Goal: Transaction & Acquisition: Purchase product/service

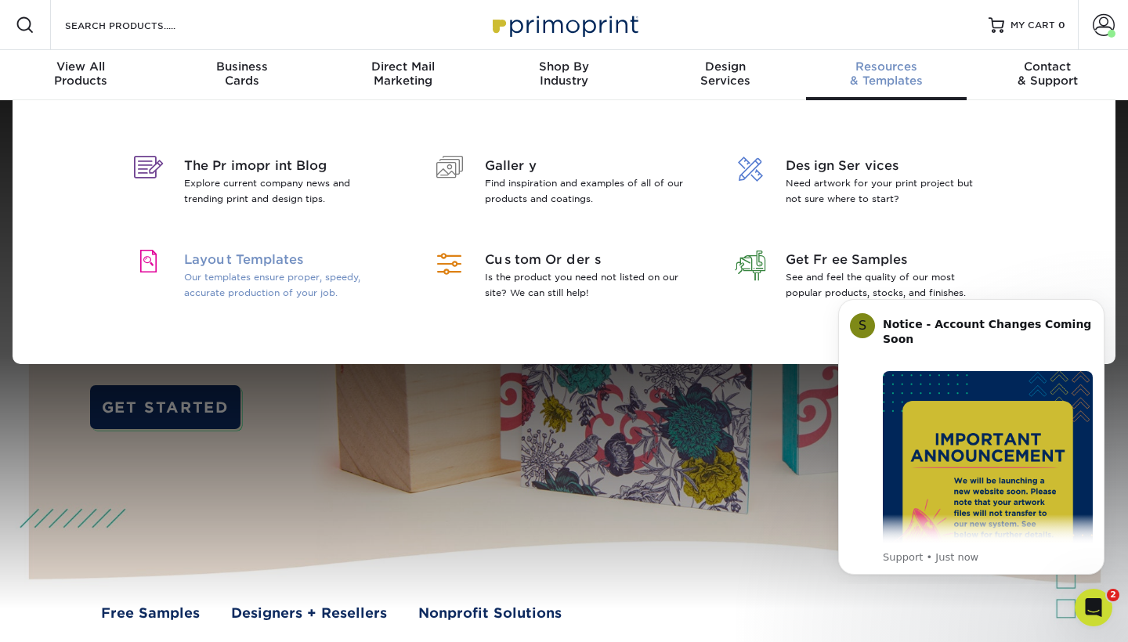
click at [239, 269] on span "Layout Templates" at bounding box center [285, 260] width 203 height 19
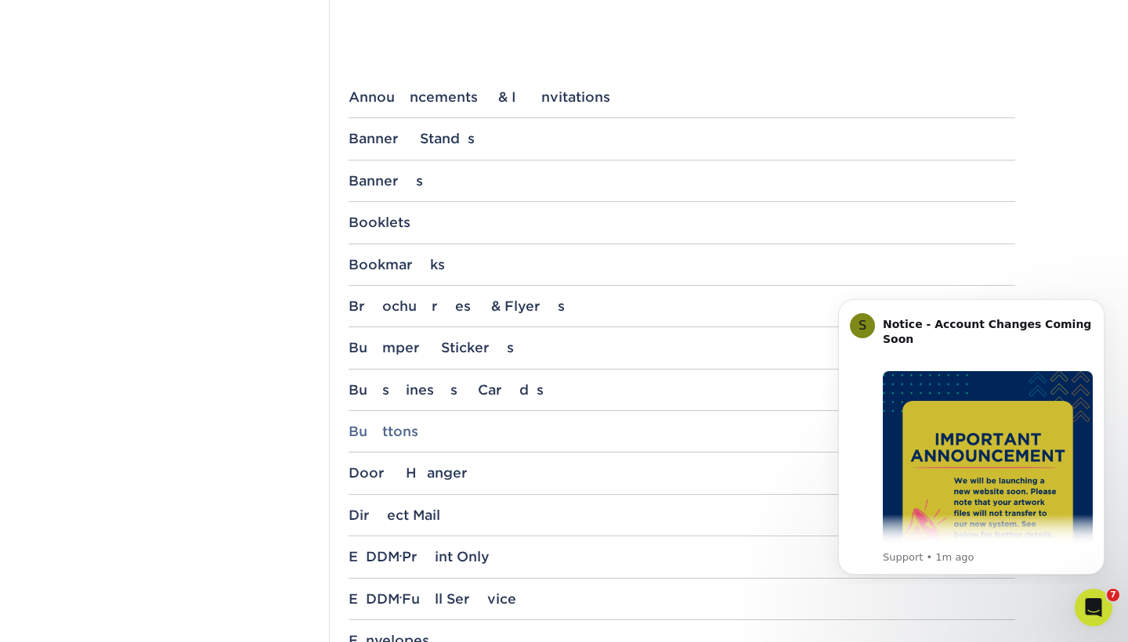
scroll to position [581, 0]
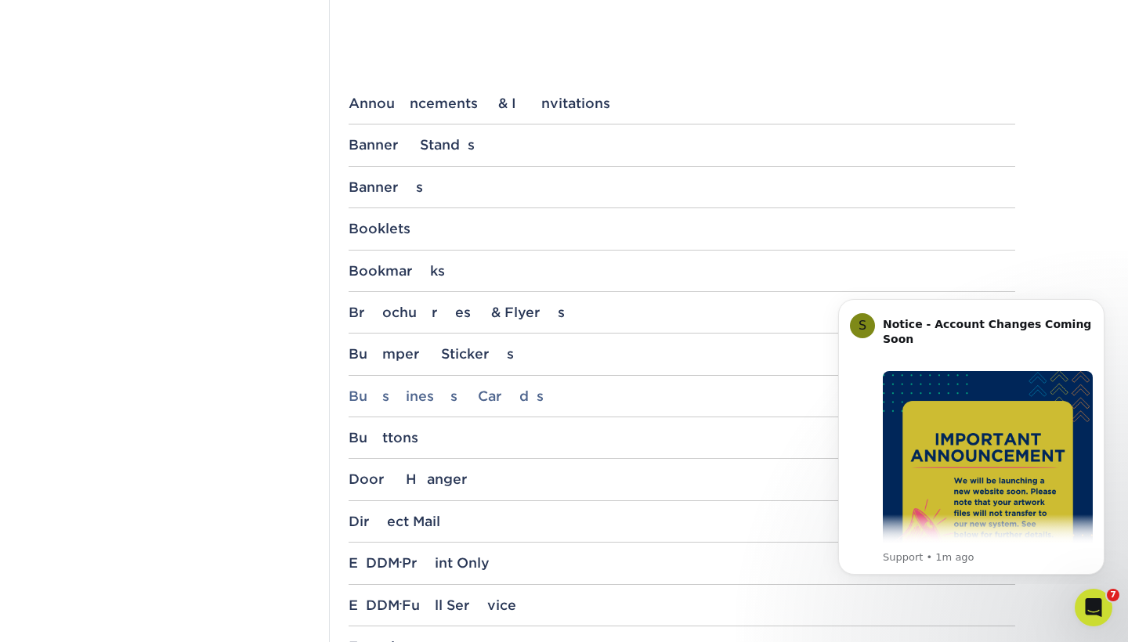
click at [427, 396] on div "Business Cards" at bounding box center [682, 397] width 667 height 16
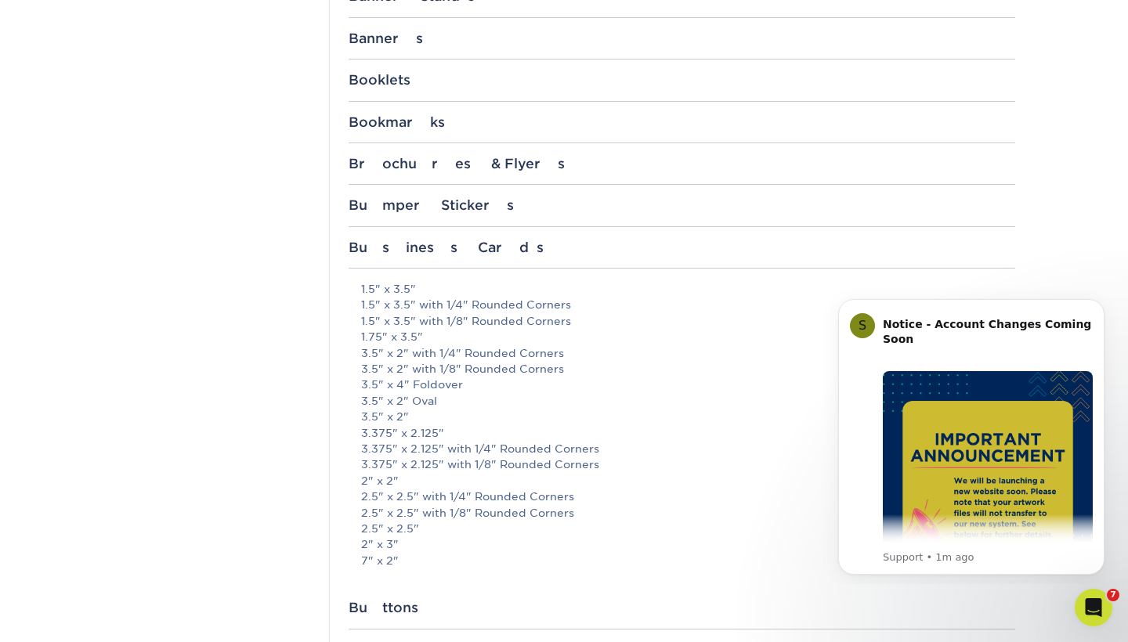
scroll to position [729, 0]
click at [411, 507] on link "2.5" x 2.5" with 1/8" Rounded Corners" at bounding box center [467, 513] width 213 height 13
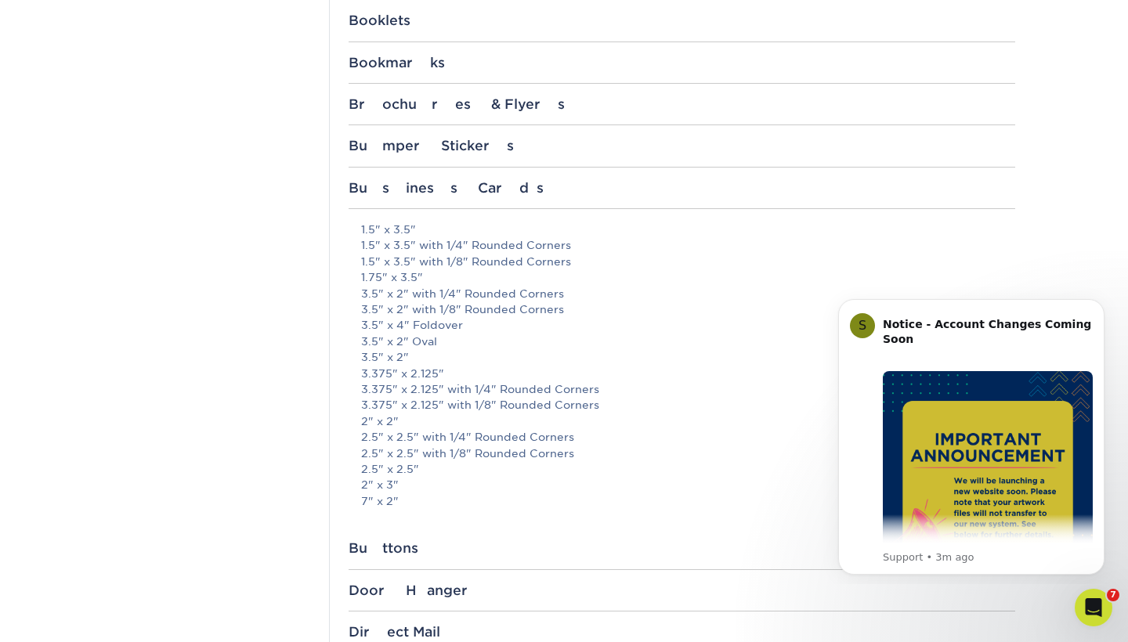
scroll to position [792, 0]
click at [432, 444] on link "2.5" x 2.5" with 1/8" Rounded Corners" at bounding box center [467, 450] width 213 height 13
click at [675, 344] on p "1.5" x 3.5" 1.5" x 3.5" with 1/4" Rounded Corners 1.5" x 3.5" with 1/8" Rounded…" at bounding box center [688, 363] width 654 height 288
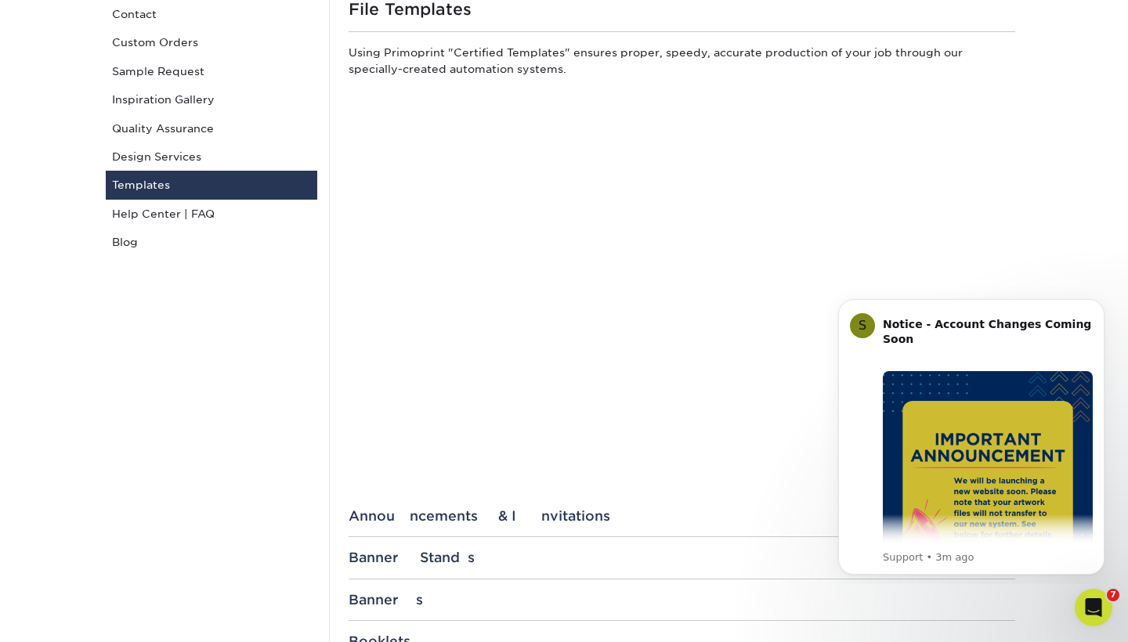
scroll to position [164, 0]
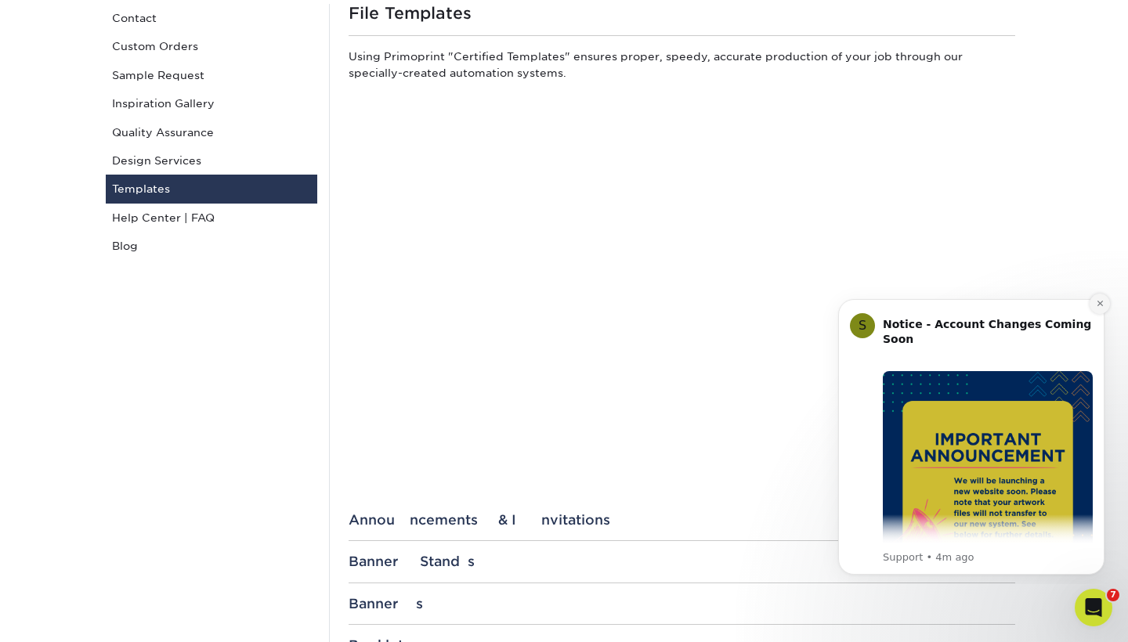
click at [1101, 307] on icon "Dismiss notification" at bounding box center [1100, 303] width 9 height 9
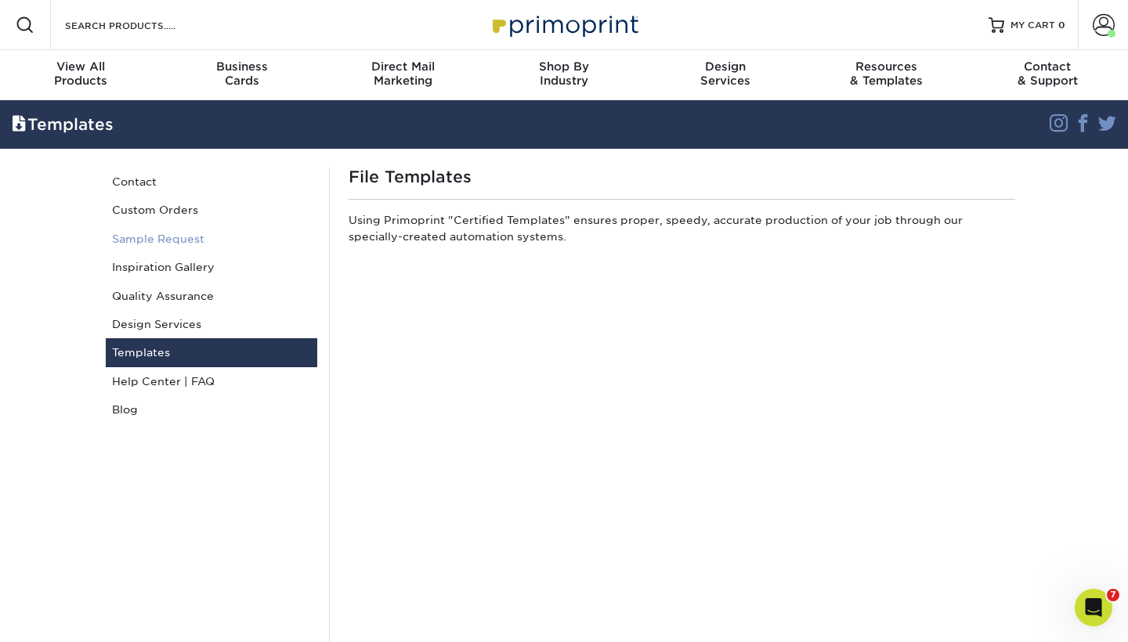
scroll to position [0, 0]
click at [179, 209] on link "Custom Orders" at bounding box center [212, 210] width 212 height 28
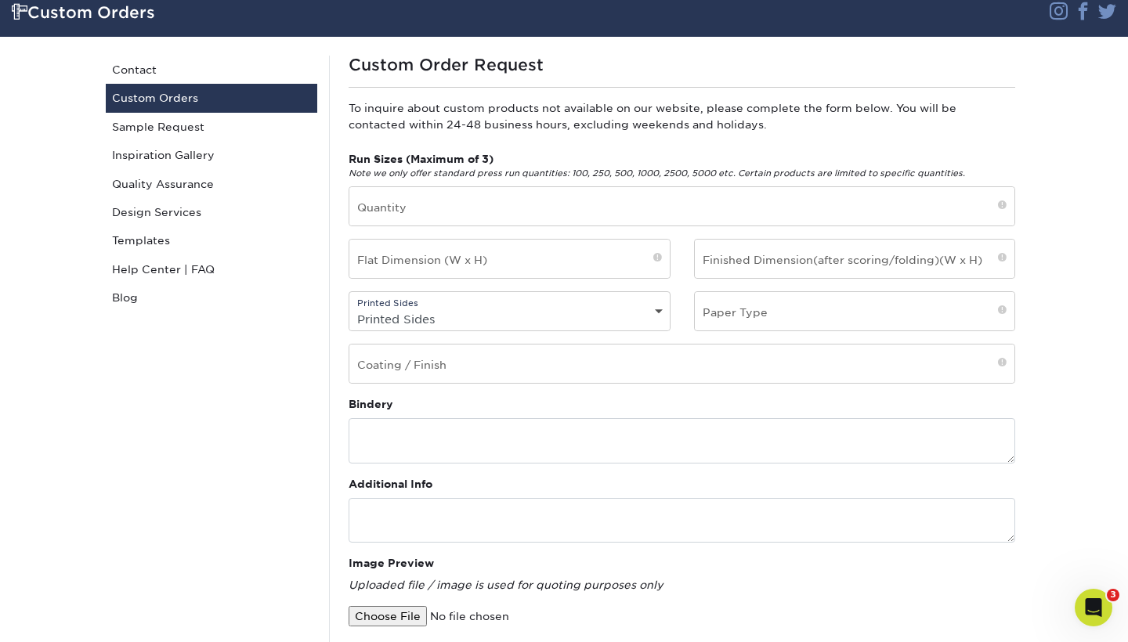
scroll to position [112, 0]
click at [151, 122] on link "Sample Request" at bounding box center [212, 127] width 212 height 28
click at [172, 211] on link "Design Services" at bounding box center [212, 212] width 212 height 28
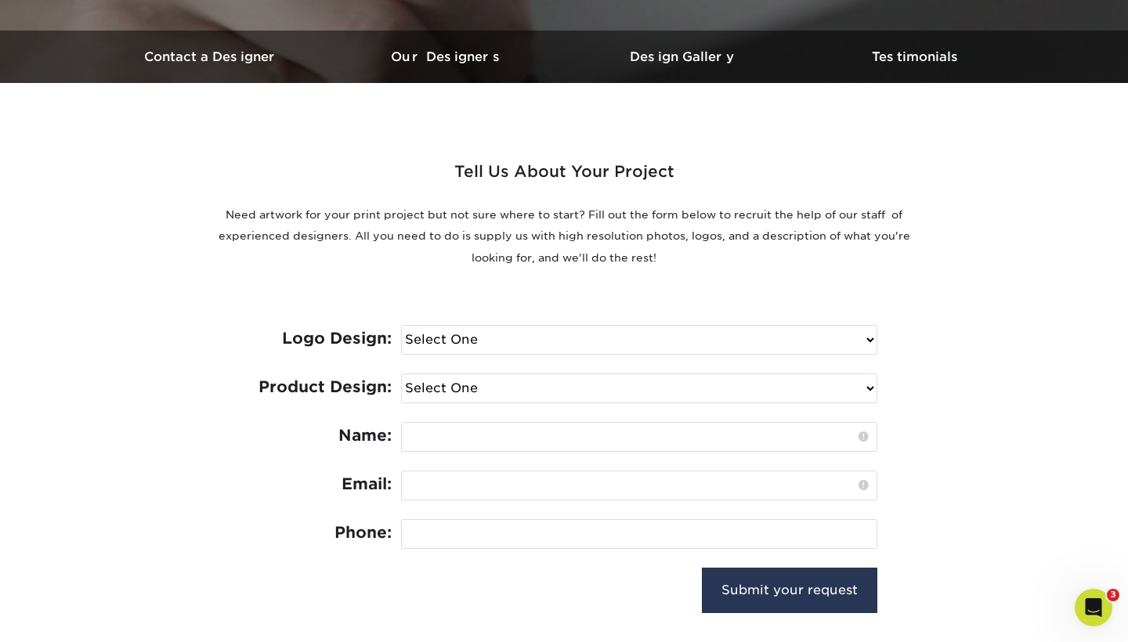
scroll to position [471, 0]
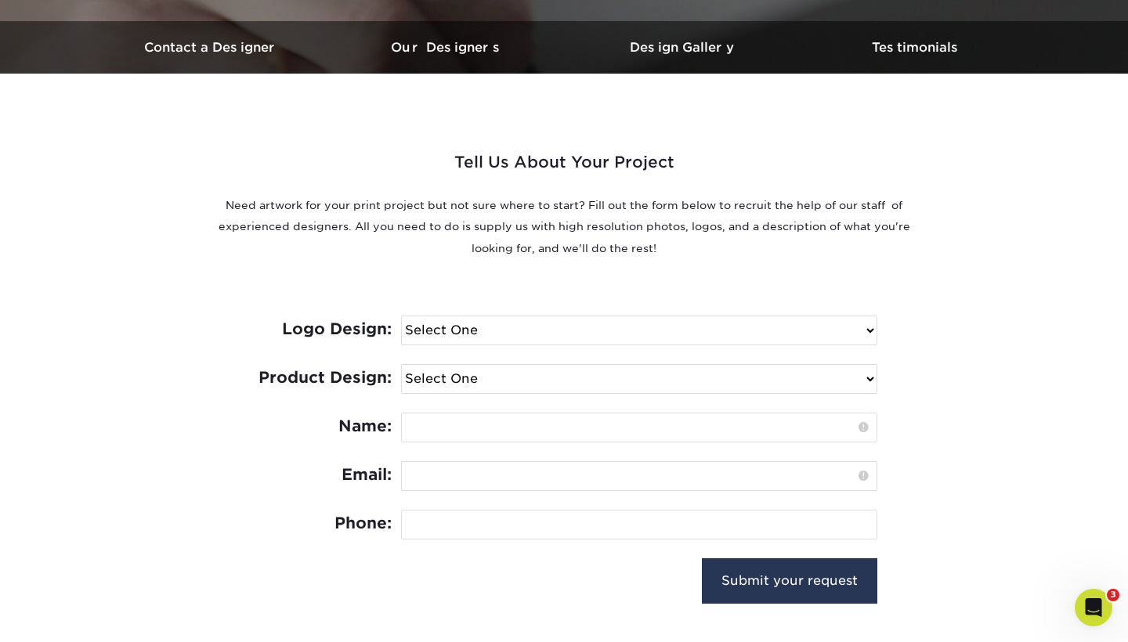
select select "No Logo"
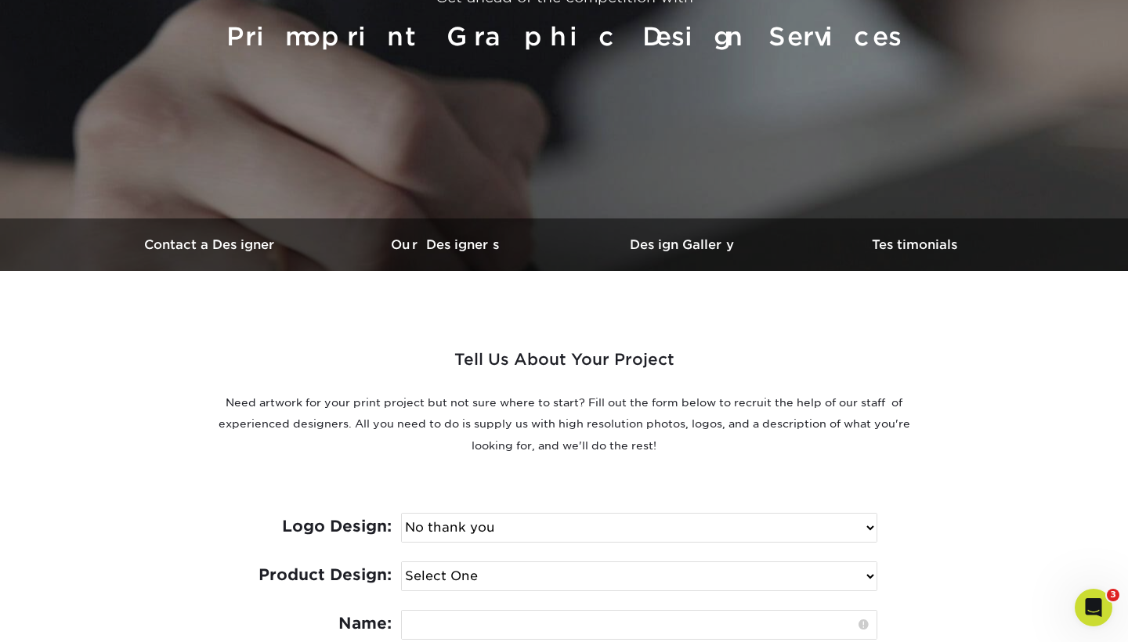
scroll to position [266, 0]
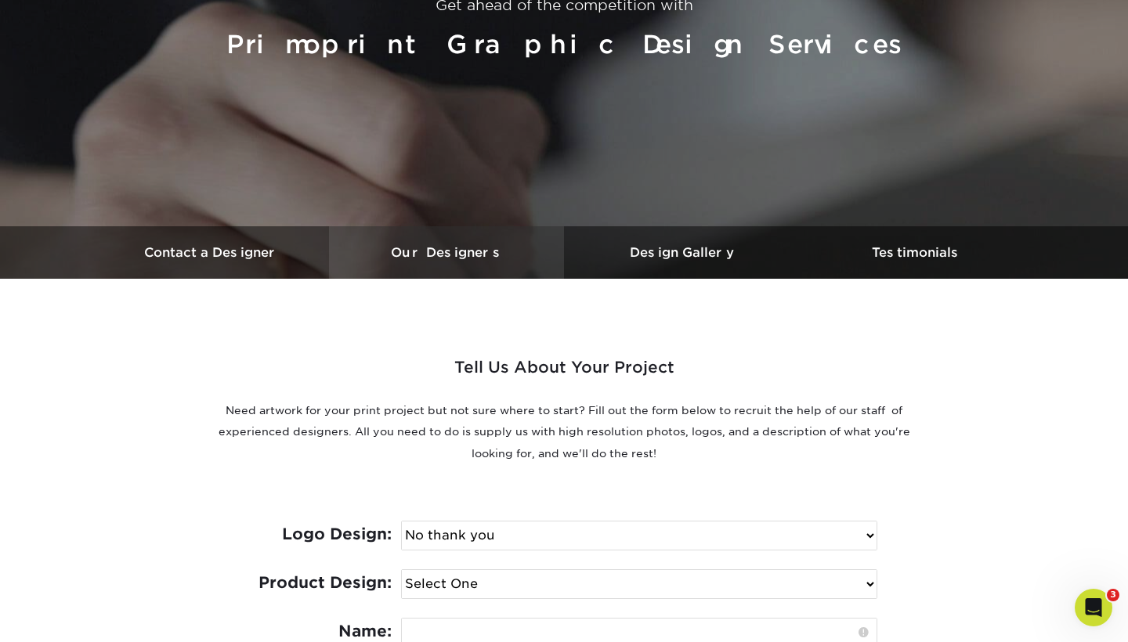
click at [432, 248] on h3 "Our Designers" at bounding box center [446, 252] width 235 height 15
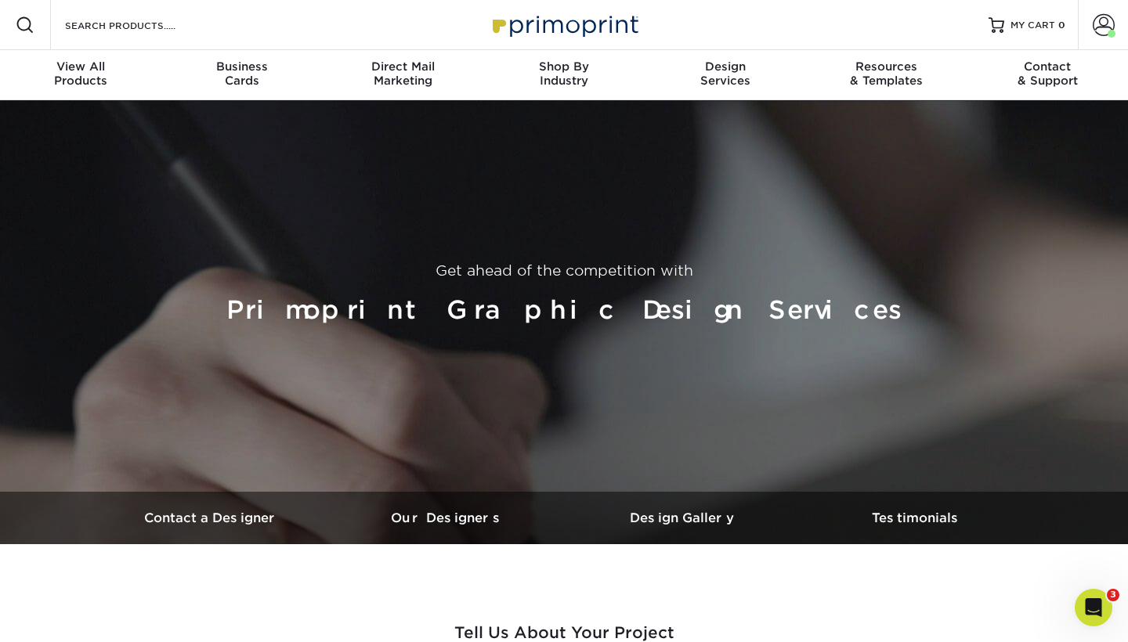
scroll to position [0, 0]
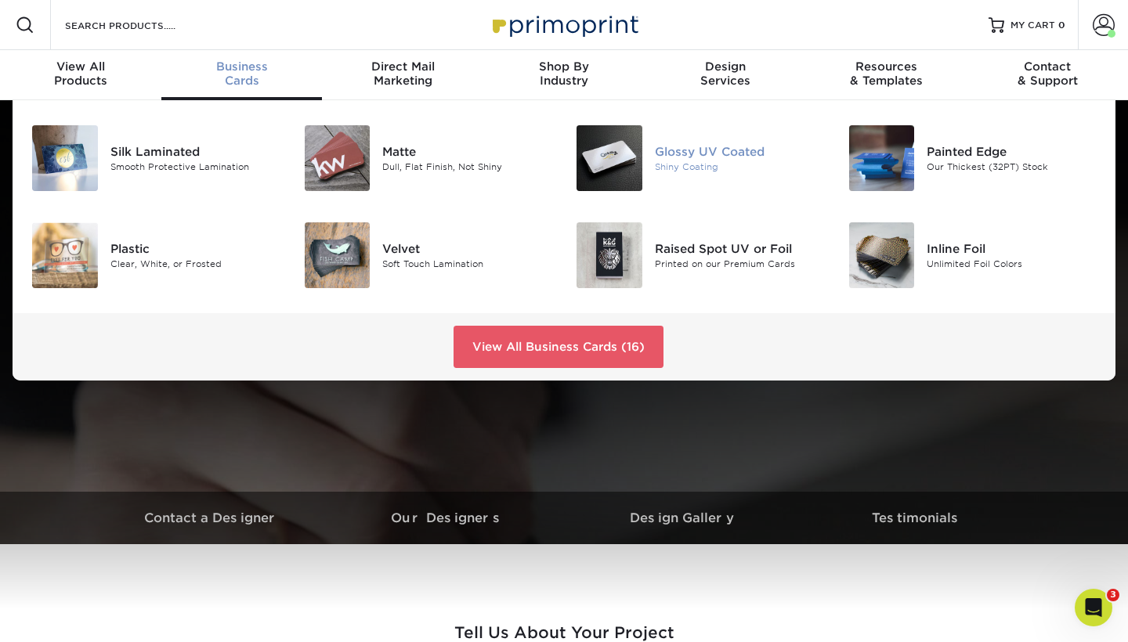
click at [691, 146] on div "Glossy UV Coated" at bounding box center [740, 151] width 170 height 17
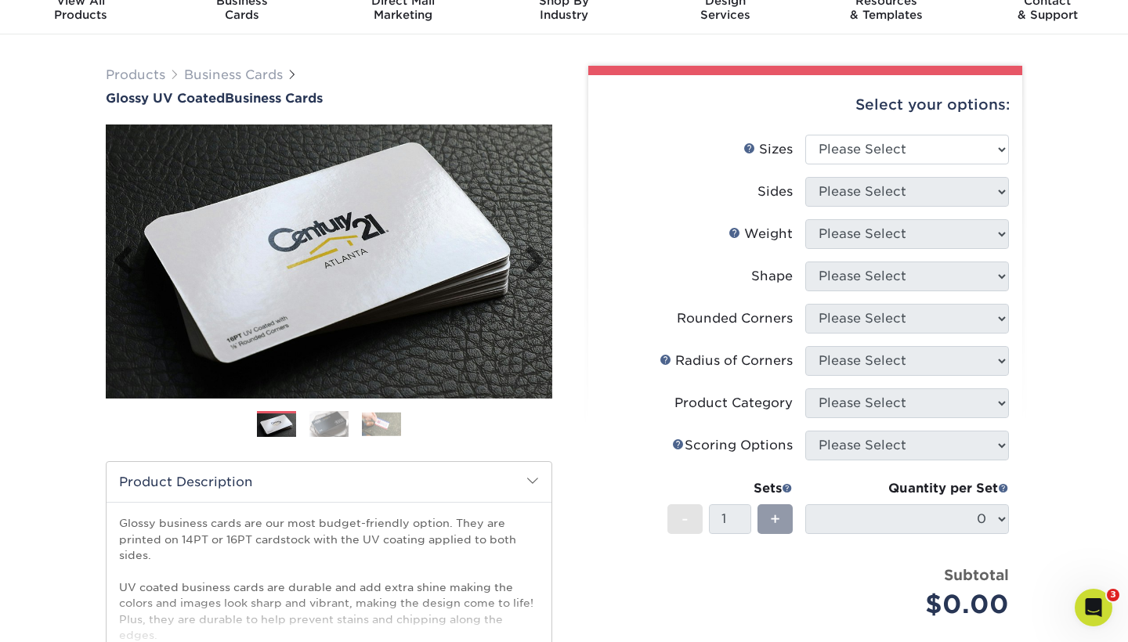
scroll to position [66, 0]
select select "2.50x2.50"
select select "13abbda7-1d64-4f25-8bb2-c179b224825d"
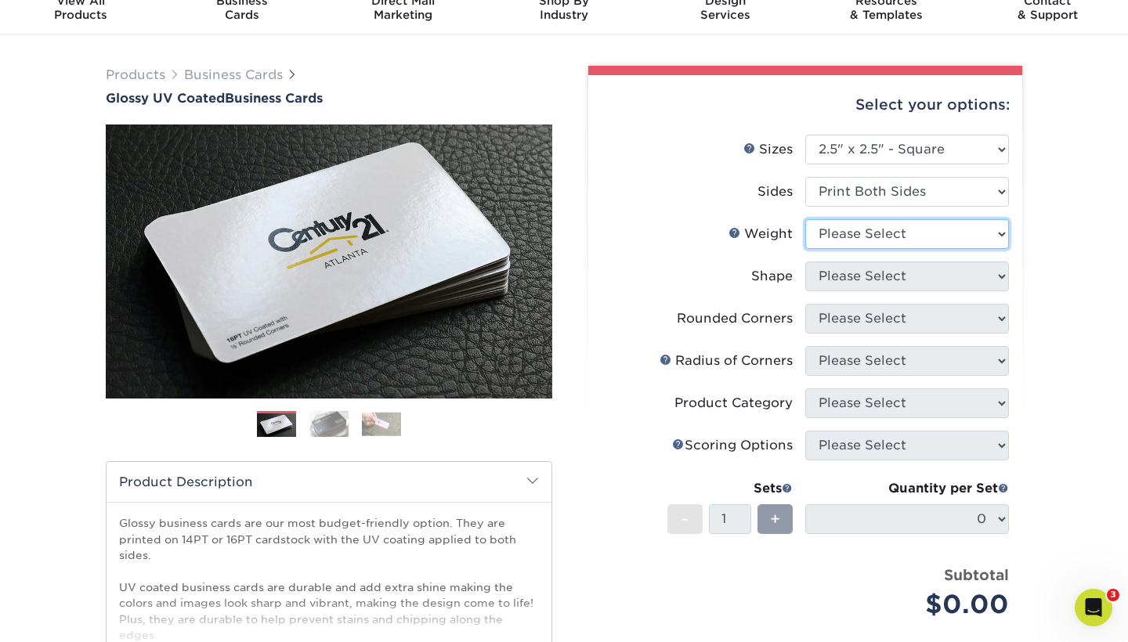
select select "14PT"
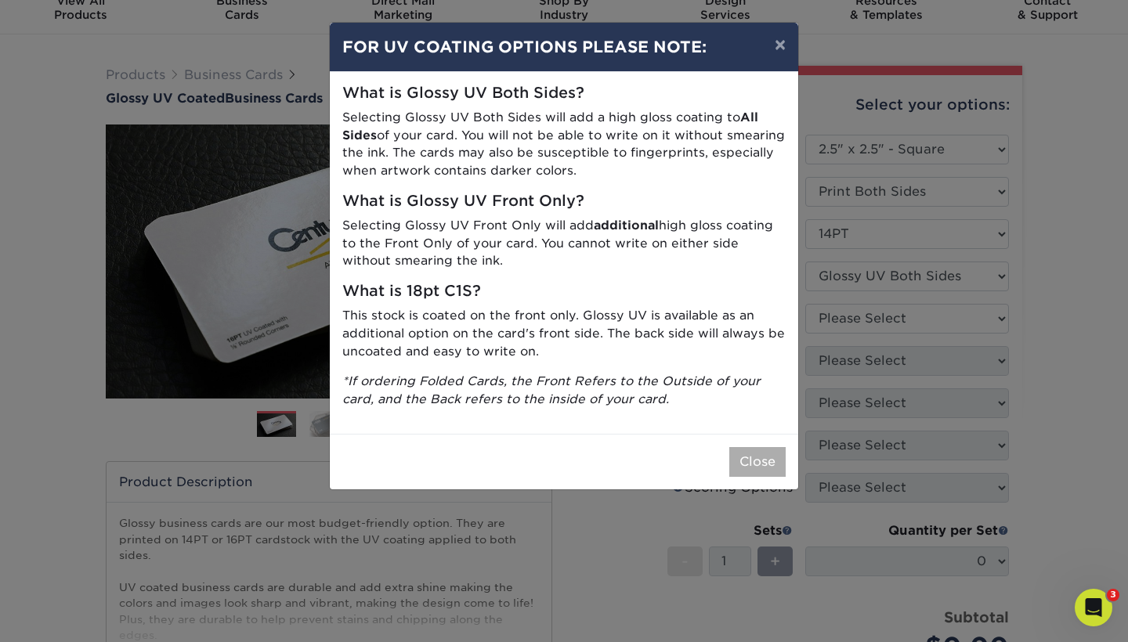
click at [751, 460] on button "Close" at bounding box center [757, 462] width 56 height 30
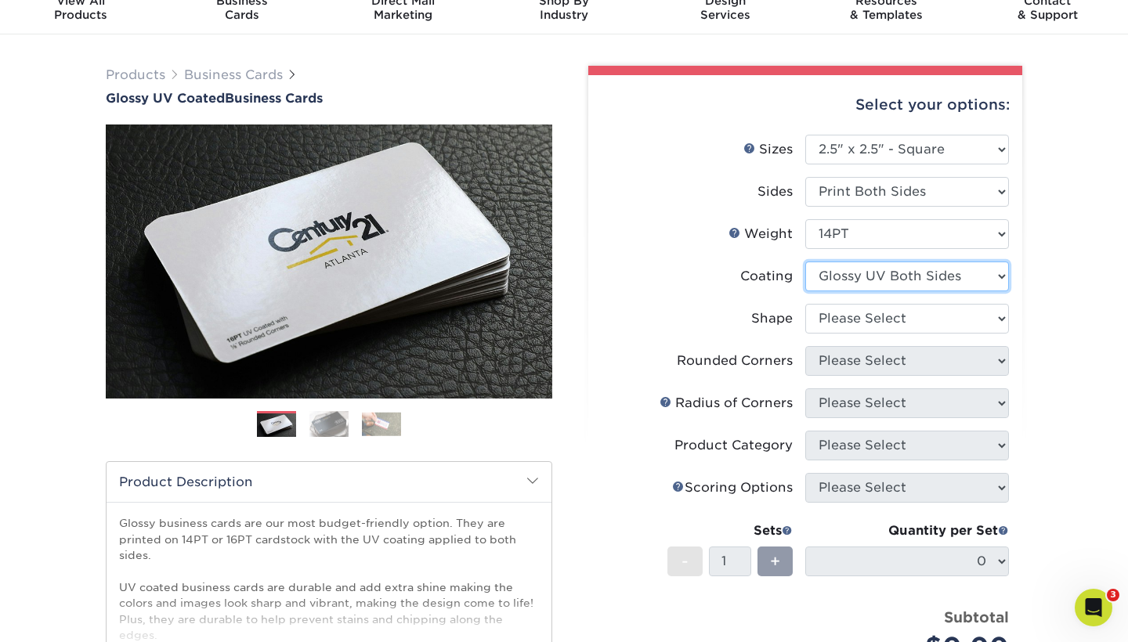
select select "1e8116af-acfc-44b1-83dc-8181aa338834"
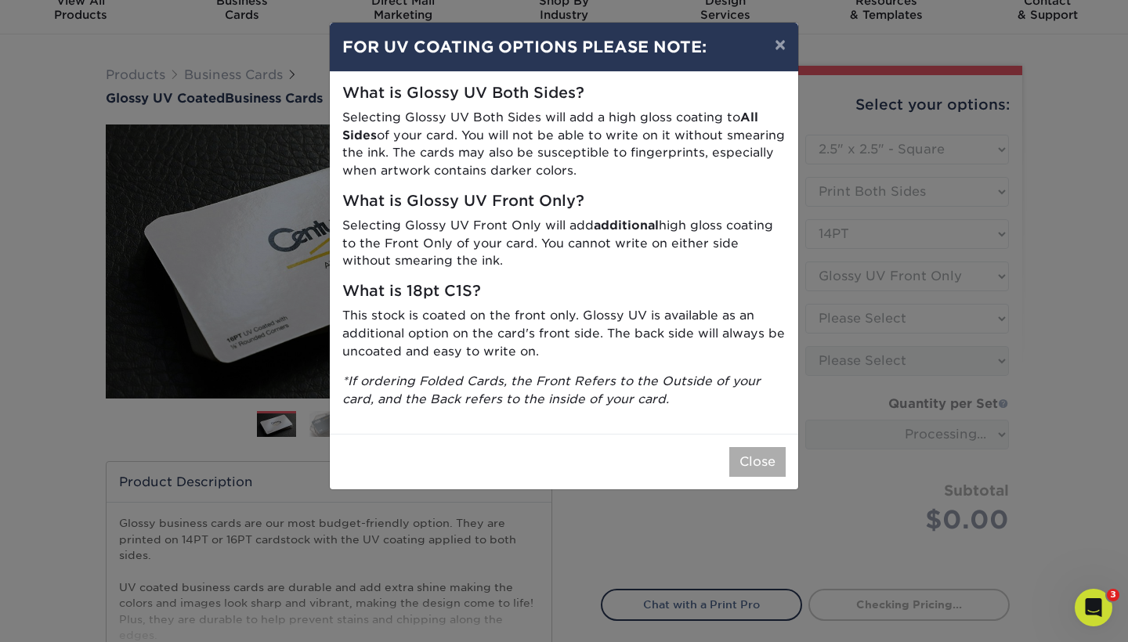
click at [765, 447] on button "Close" at bounding box center [757, 462] width 56 height 30
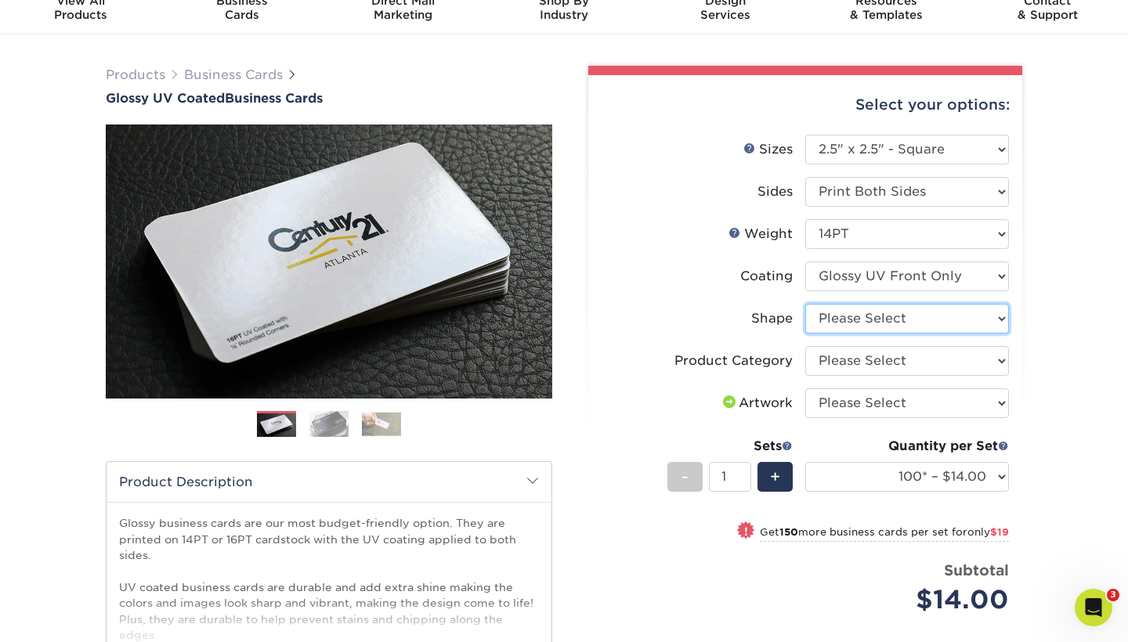
select select "standard"
select select "-1"
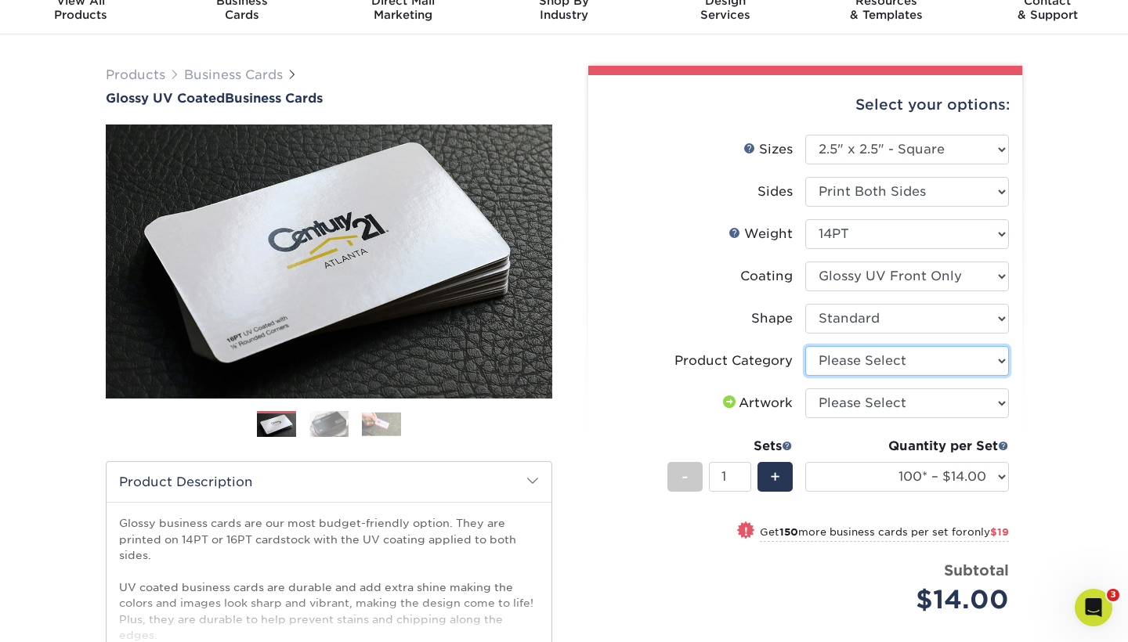
select select "3b5148f1-0588-4f88-a218-97bcfdce65c1"
select select "upload"
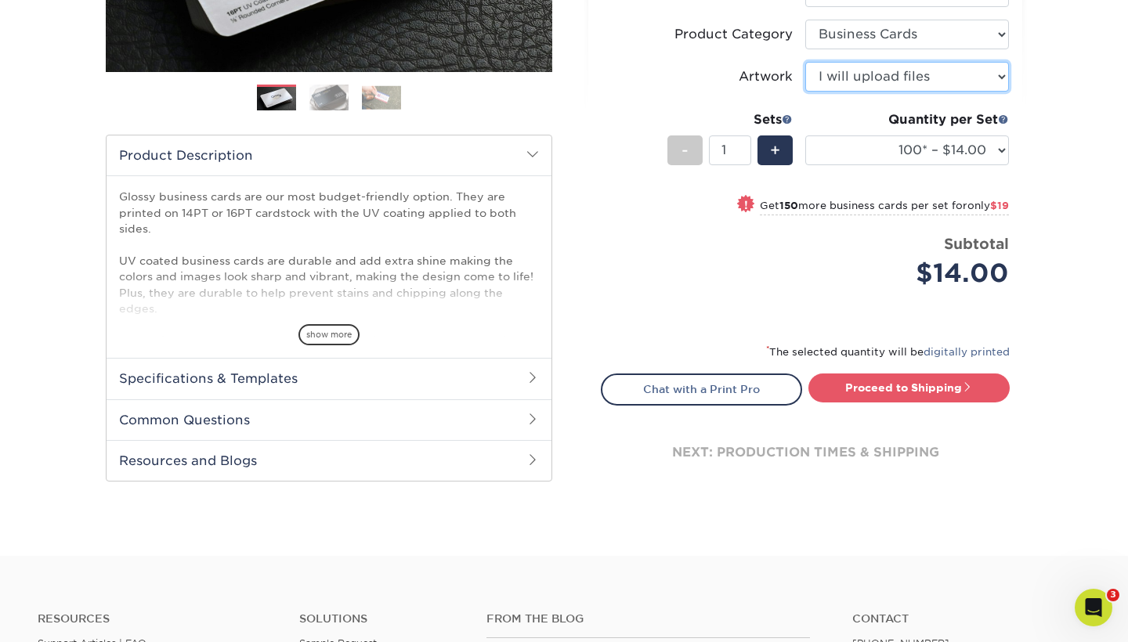
scroll to position [394, 0]
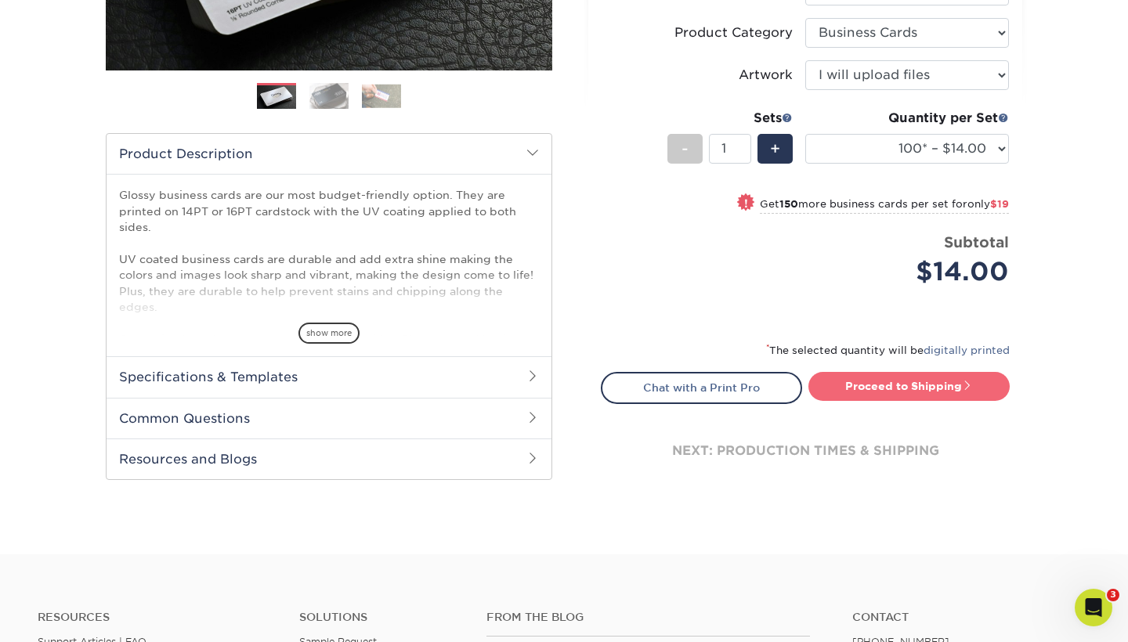
click at [868, 385] on link "Proceed to Shipping" at bounding box center [908, 386] width 201 height 28
type input "Set 1"
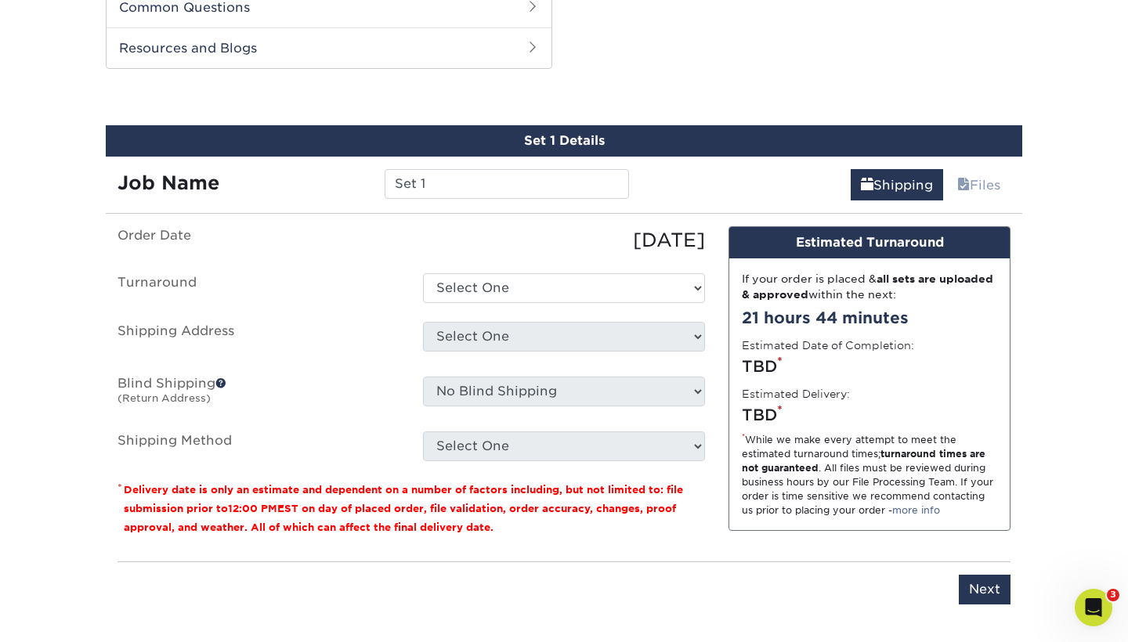
scroll to position [808, 0]
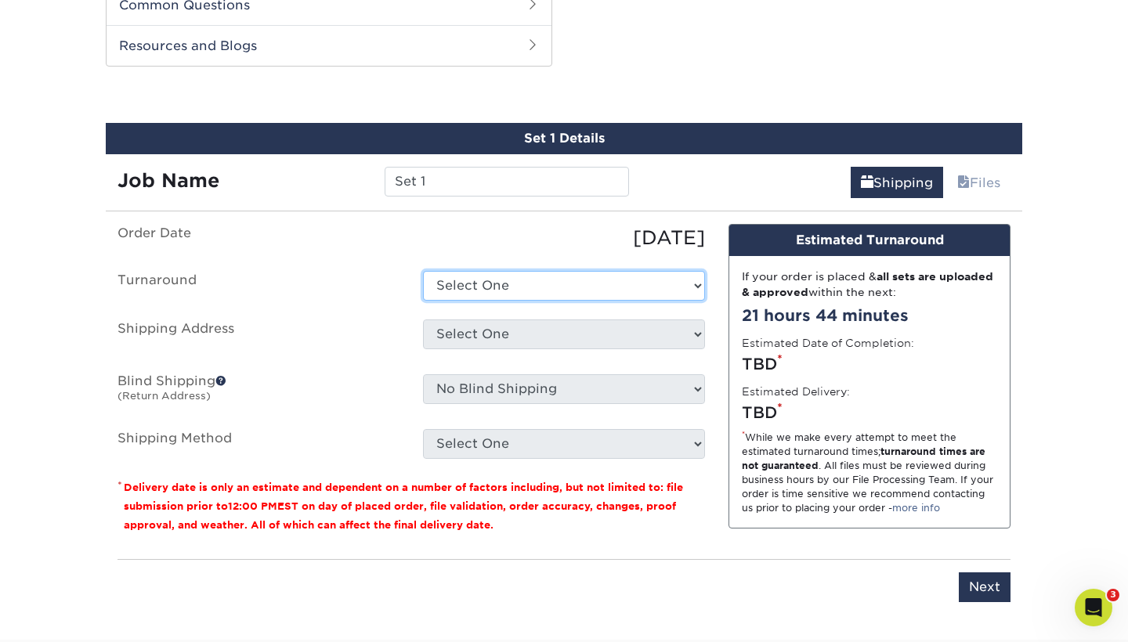
select select "a85e8eb4-5809-43e2-bb18-9850707c55a7"
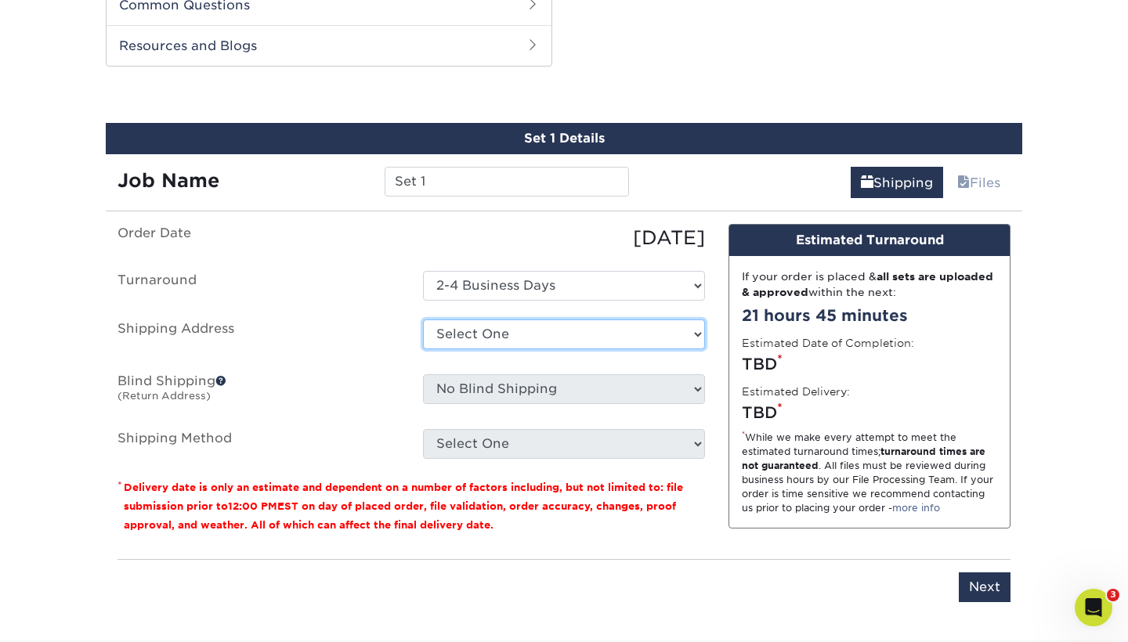
select select "newaddress"
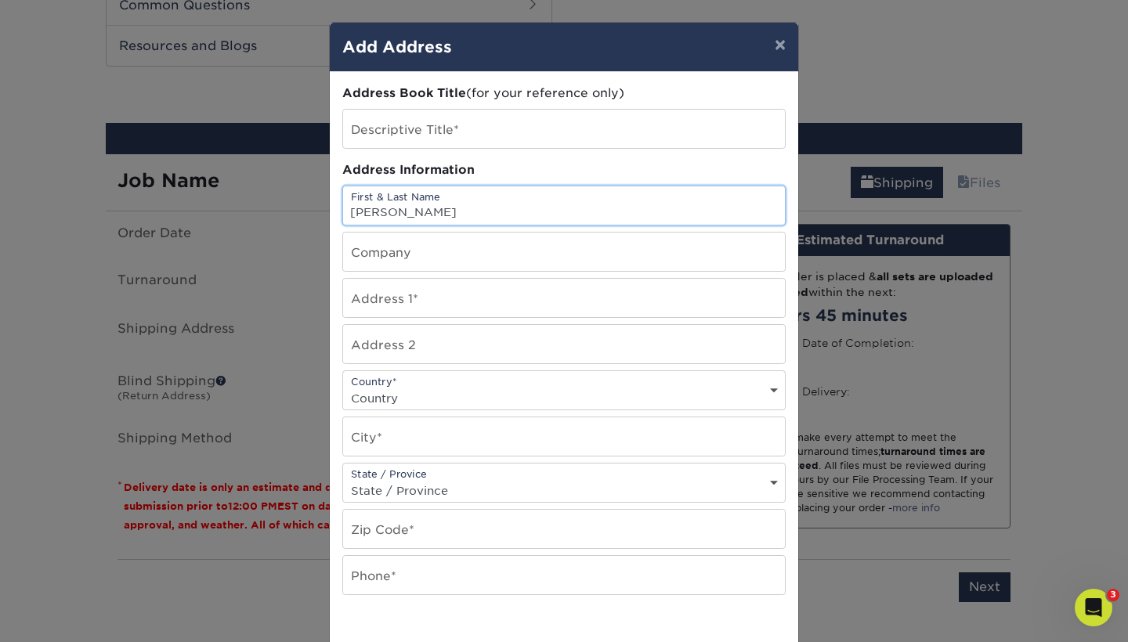
type input "[PERSON_NAME]"
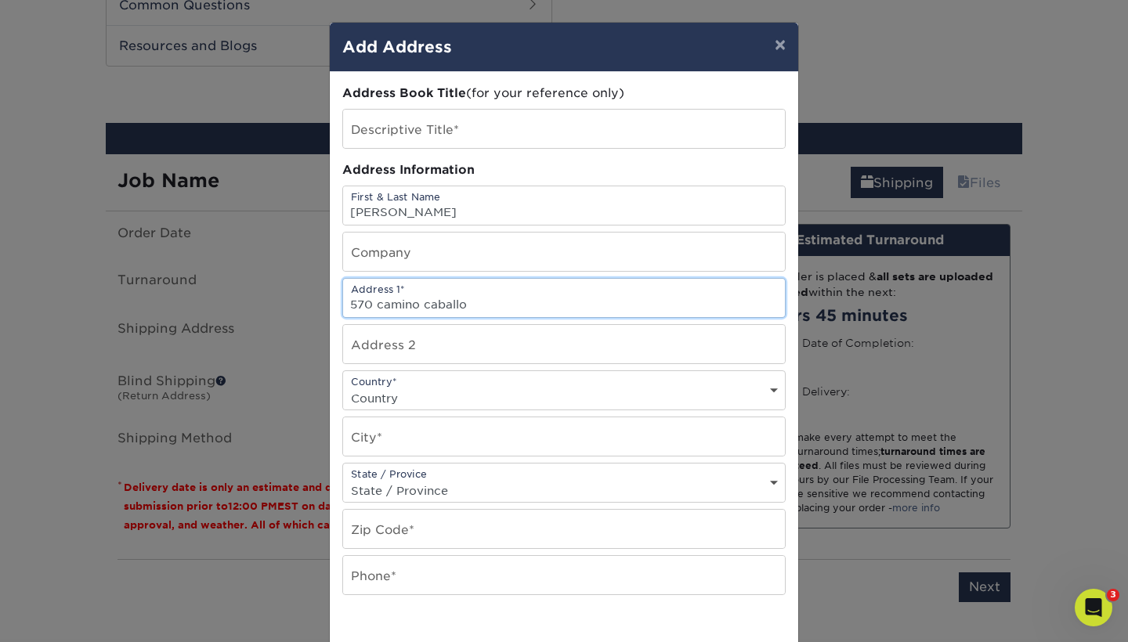
type input "570 camino caballo"
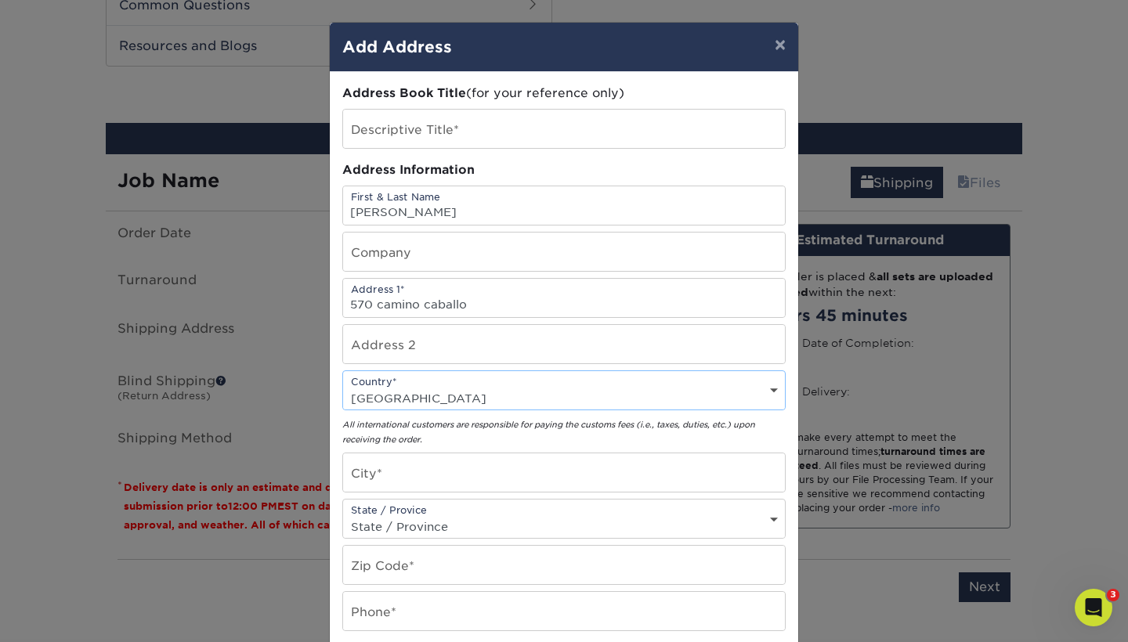
select select "US"
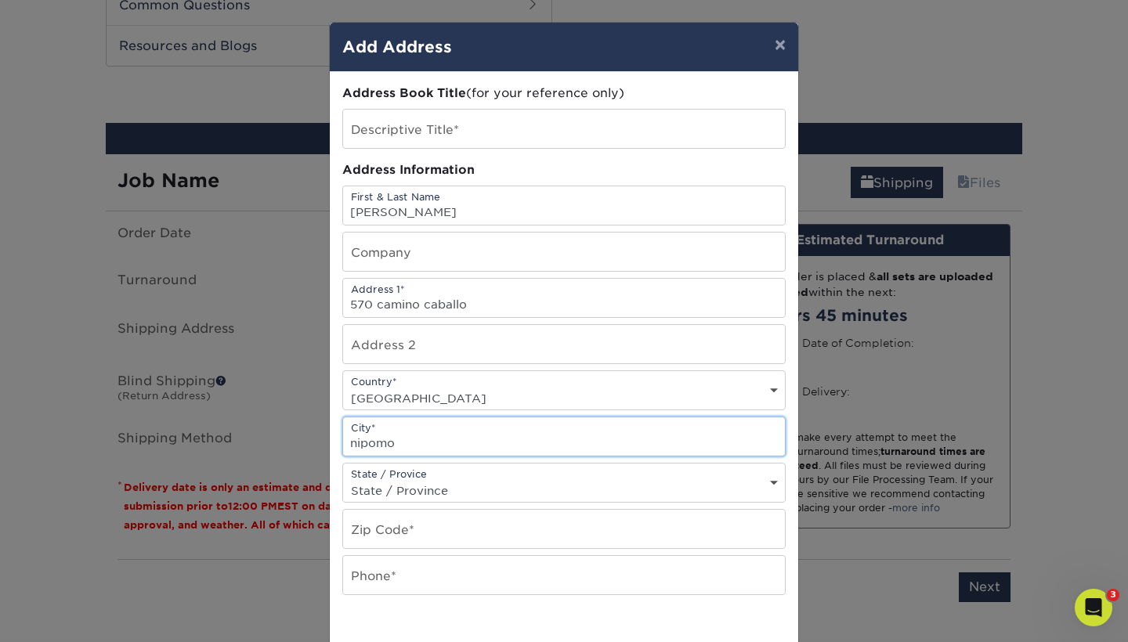
type input "nipomo"
select select "CA"
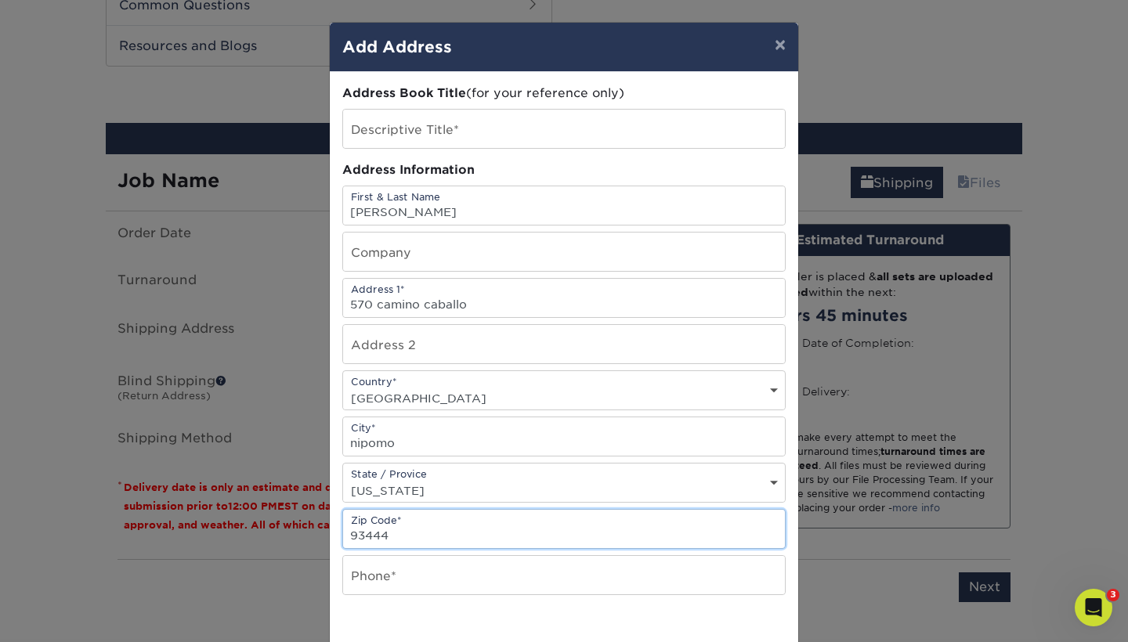
type input "93444"
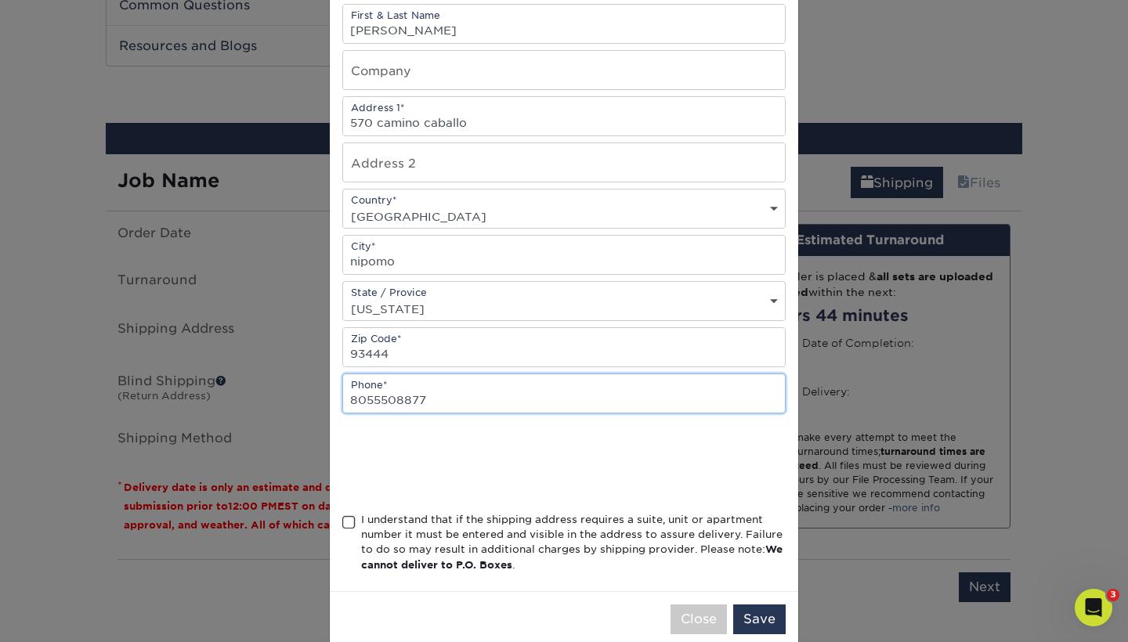
scroll to position [213, 0]
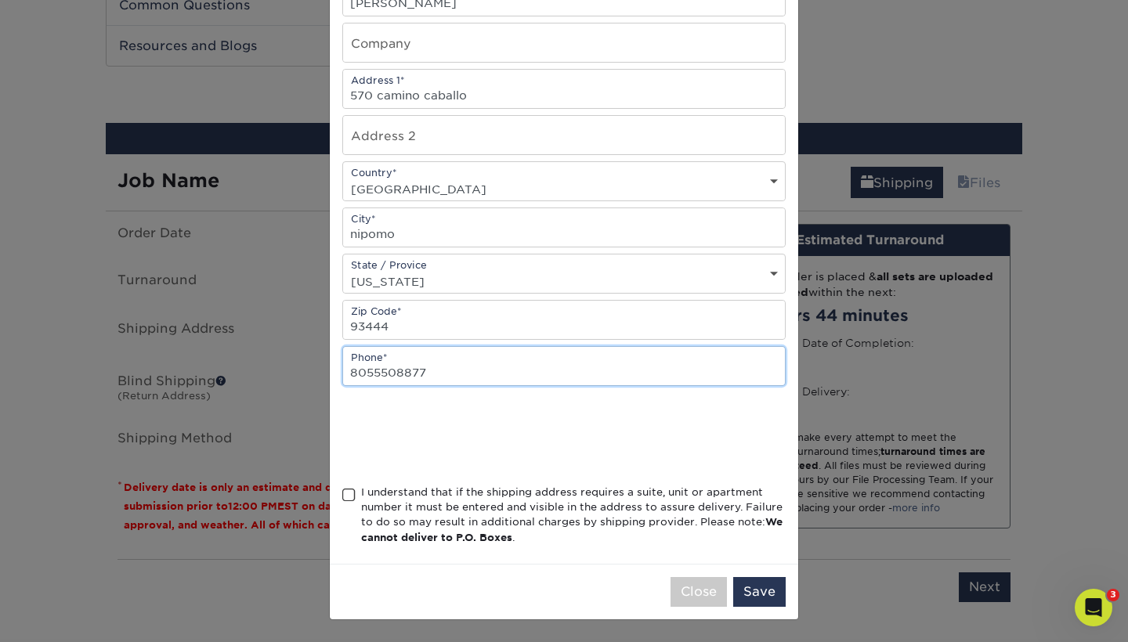
type input "8055508877"
click at [349, 495] on span at bounding box center [348, 495] width 13 height 15
click at [0, 0] on input "I understand that if the shipping address requires a suite, unit or apartment n…" at bounding box center [0, 0] width 0 height 0
click at [757, 596] on button "Save" at bounding box center [759, 592] width 52 height 30
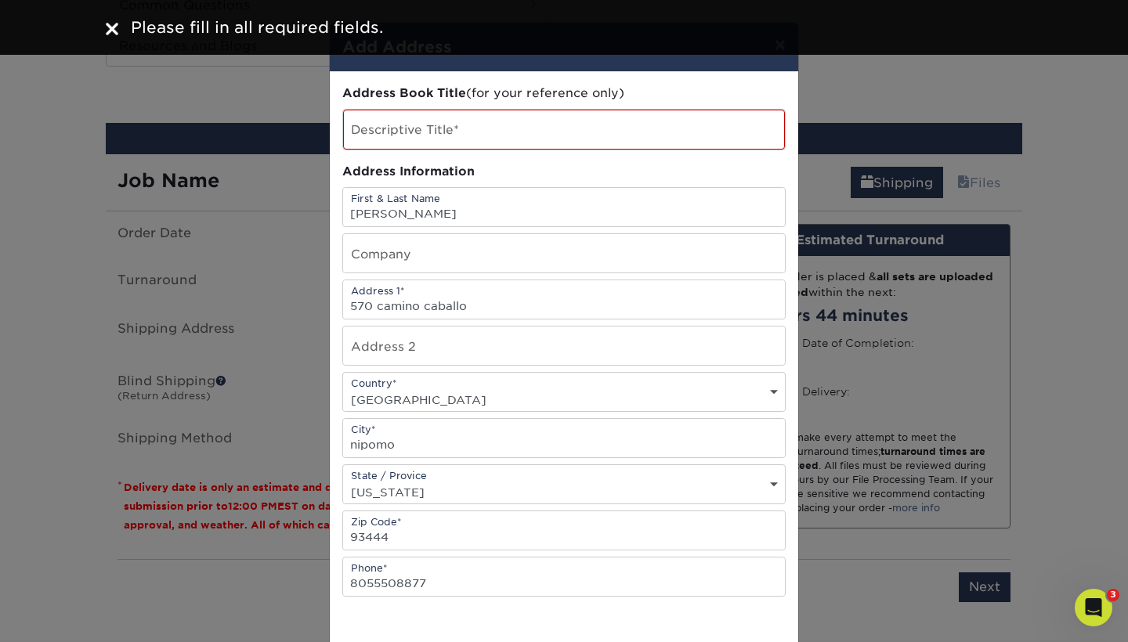
scroll to position [0, 0]
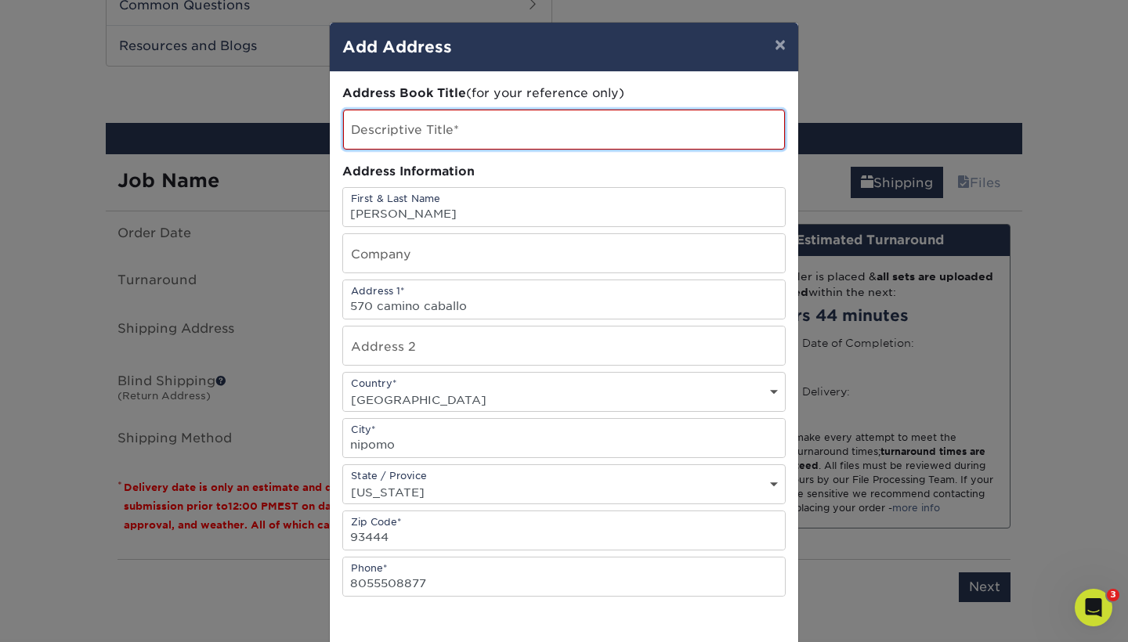
click at [551, 131] on input "text" at bounding box center [564, 130] width 442 height 40
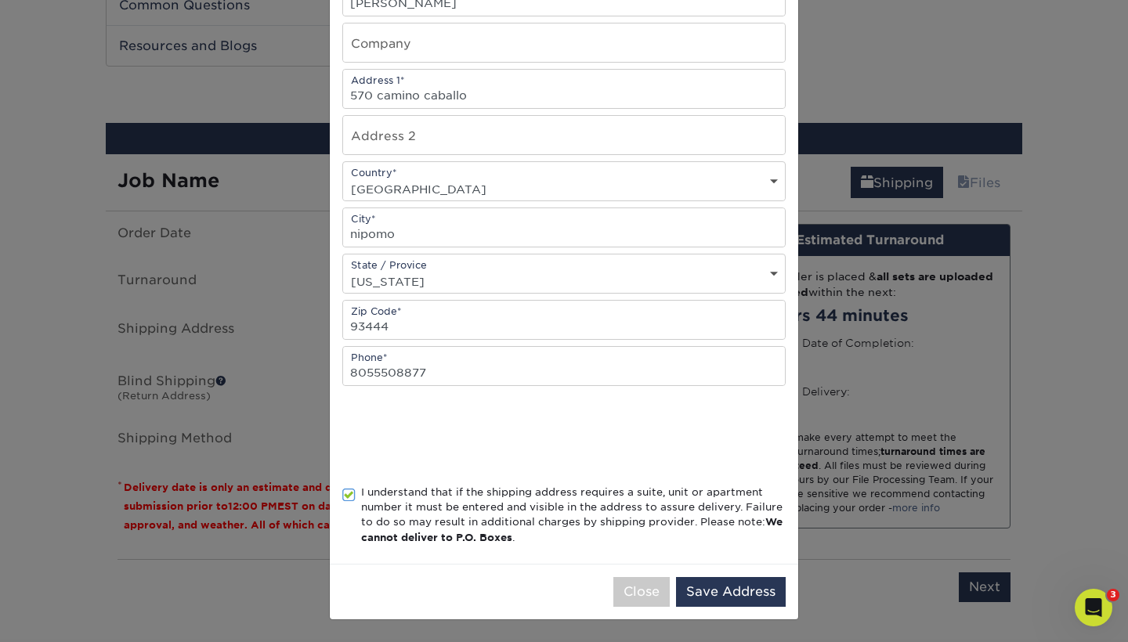
scroll to position [215, 0]
type input "[PERSON_NAME]"
click at [721, 592] on button "Save Address" at bounding box center [731, 592] width 110 height 30
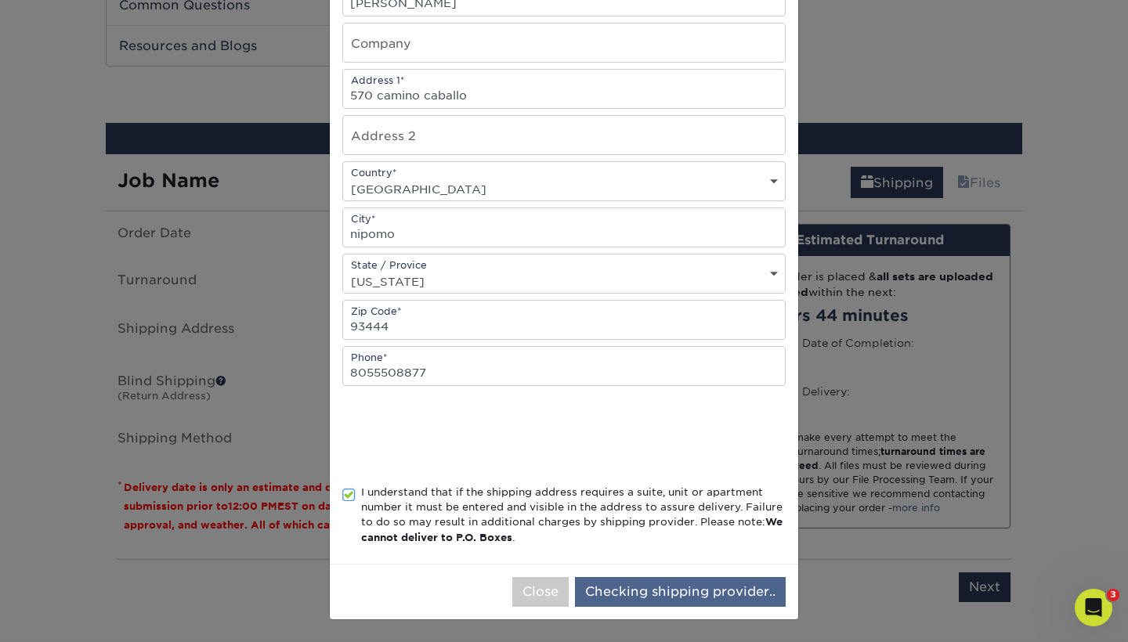
scroll to position [0, 0]
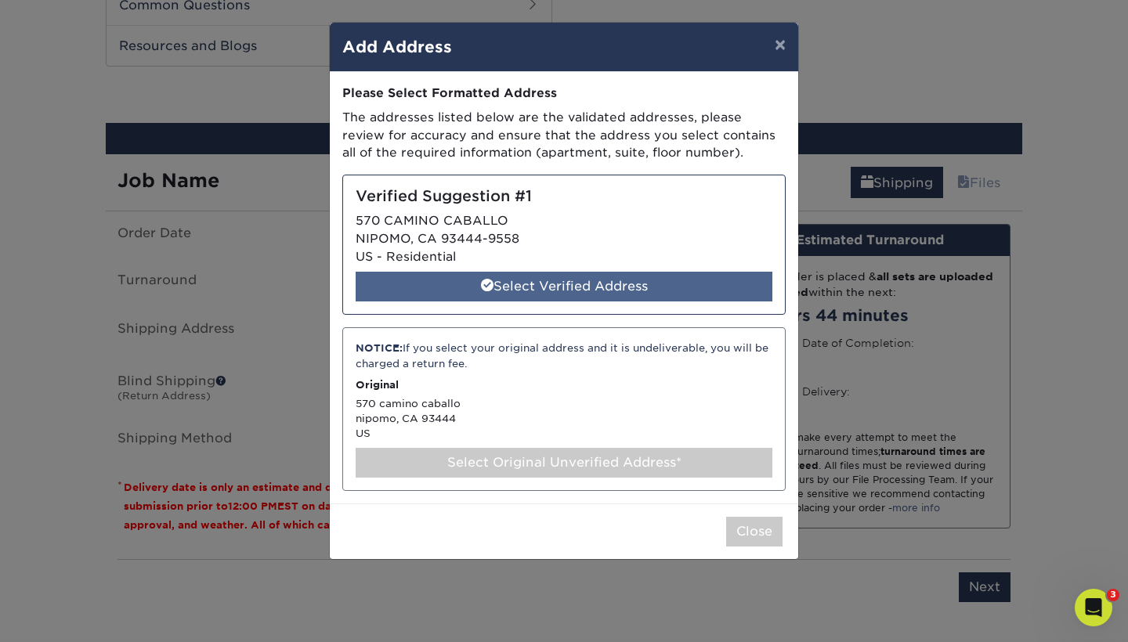
click at [658, 277] on div "Select Verified Address" at bounding box center [564, 287] width 417 height 30
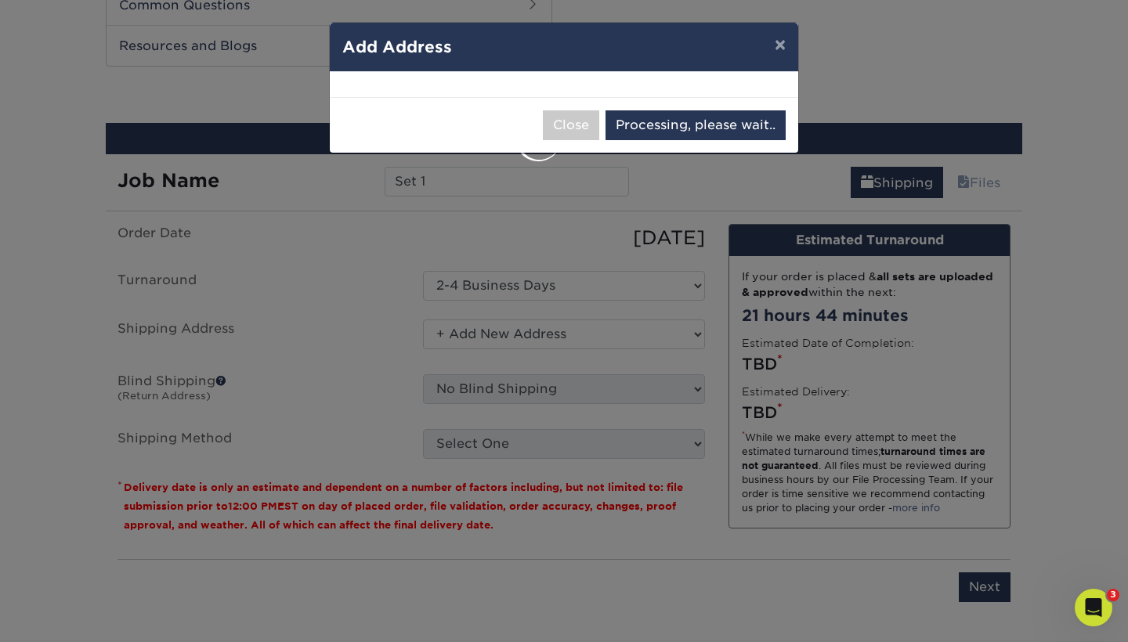
select select "286309"
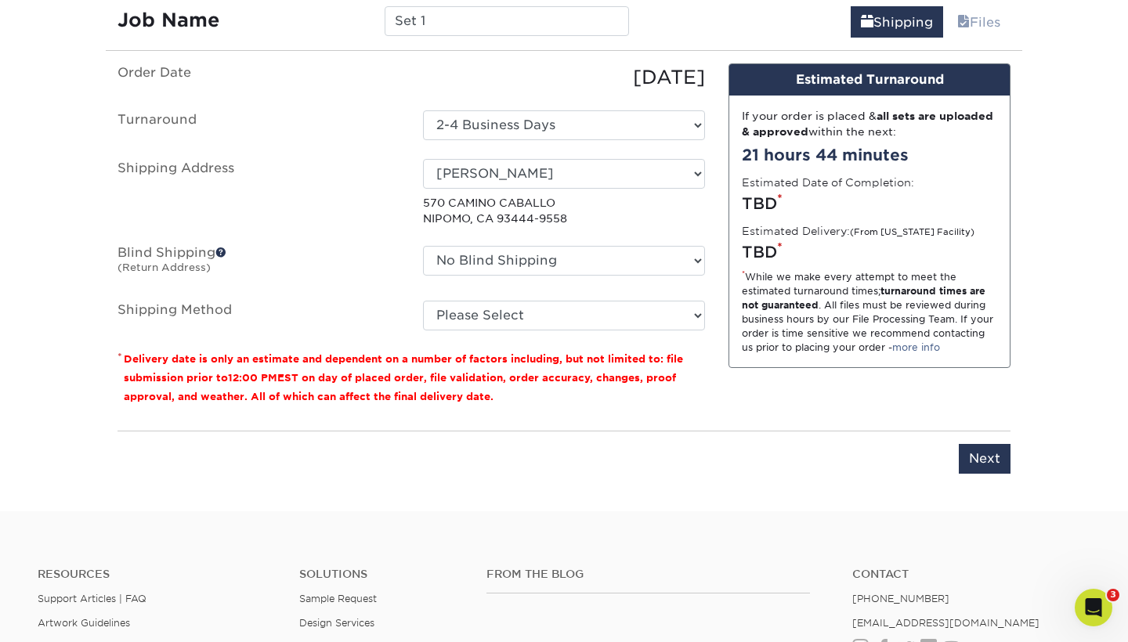
scroll to position [995, 0]
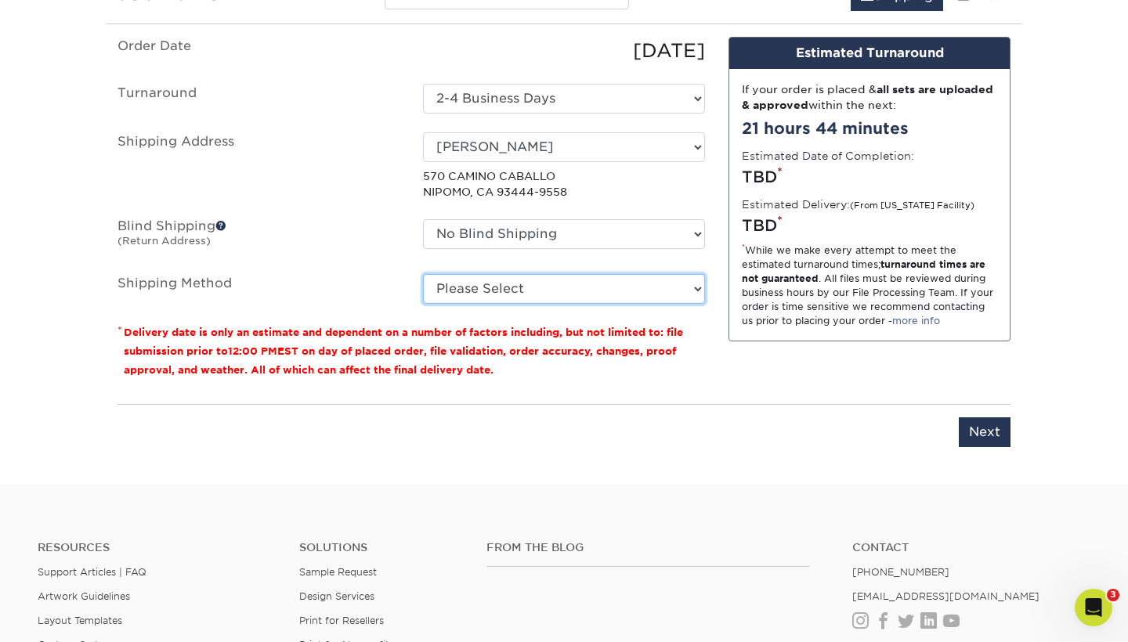
select select "03"
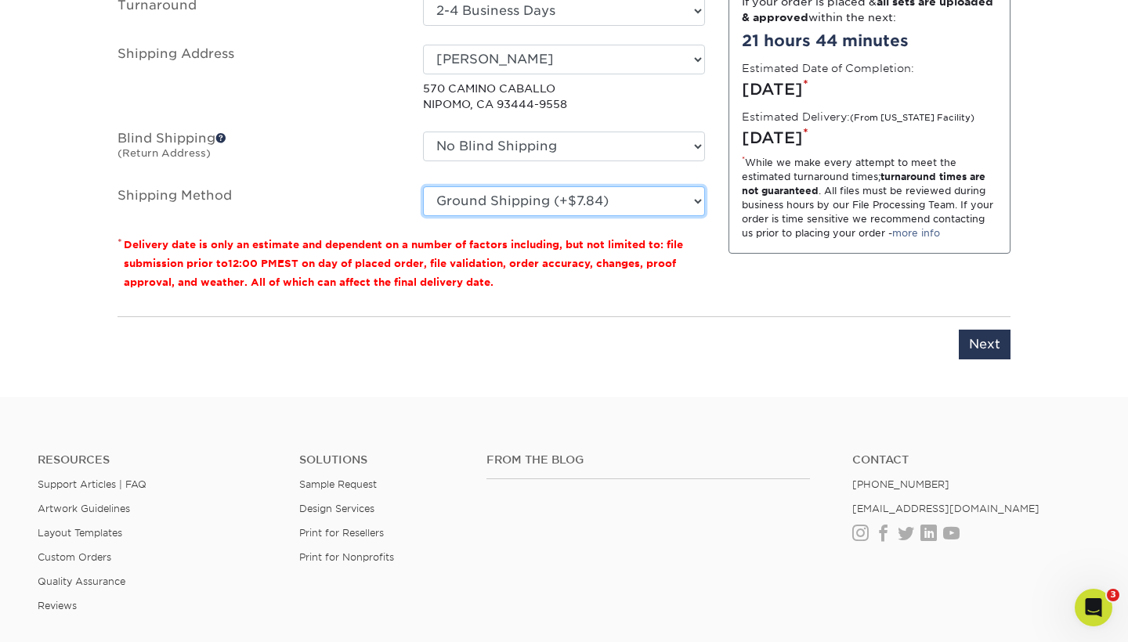
scroll to position [1098, 0]
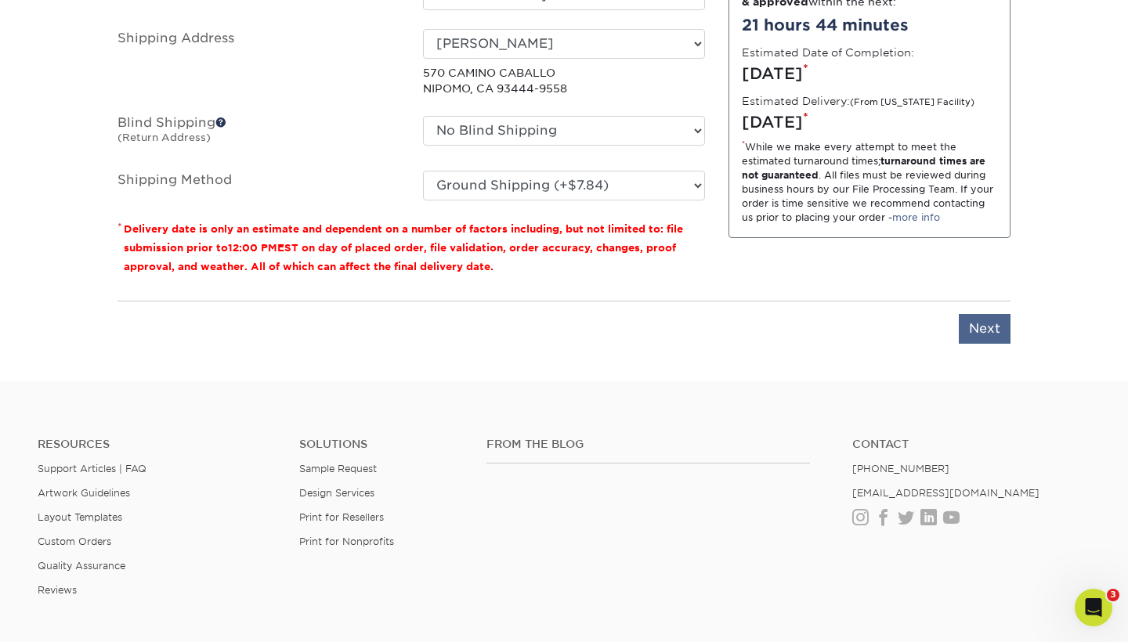
click at [977, 322] on input "Next" at bounding box center [985, 329] width 52 height 30
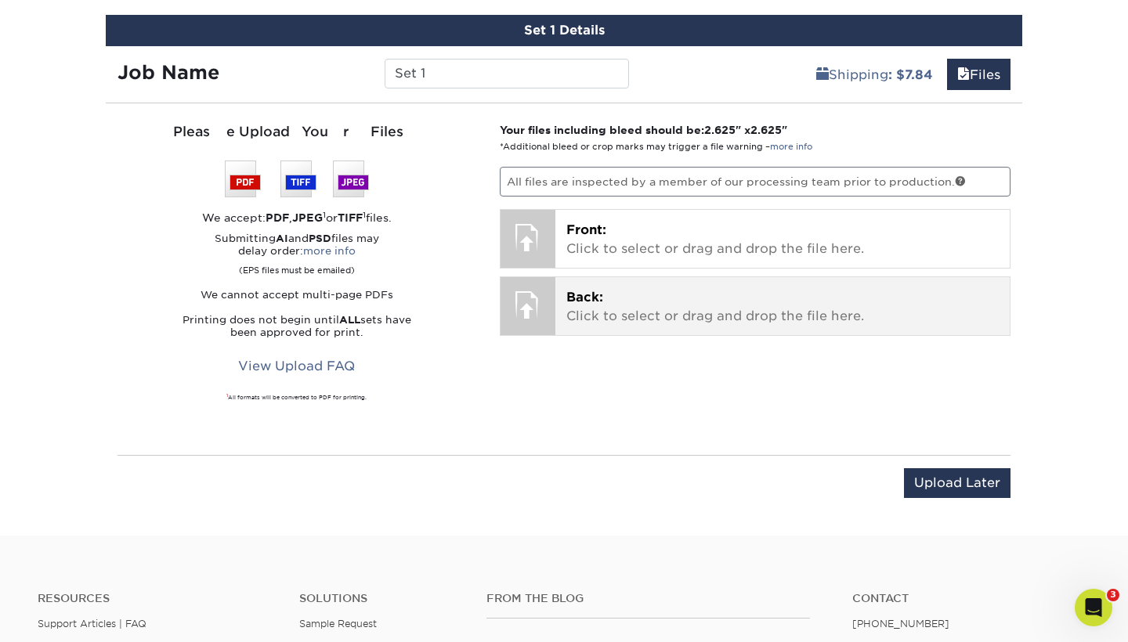
scroll to position [911, 0]
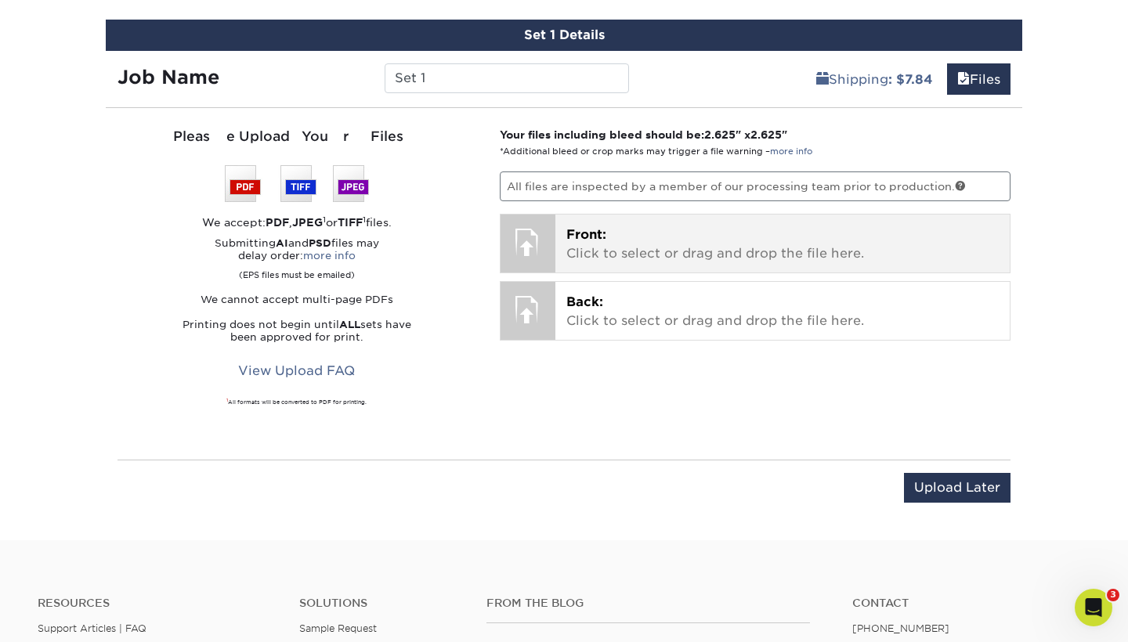
click at [682, 242] on p "Front: Click to select or drag and drop the file here." at bounding box center [782, 245] width 433 height 38
click at [604, 257] on p "Front: Click to select or drag and drop the file here." at bounding box center [782, 245] width 433 height 38
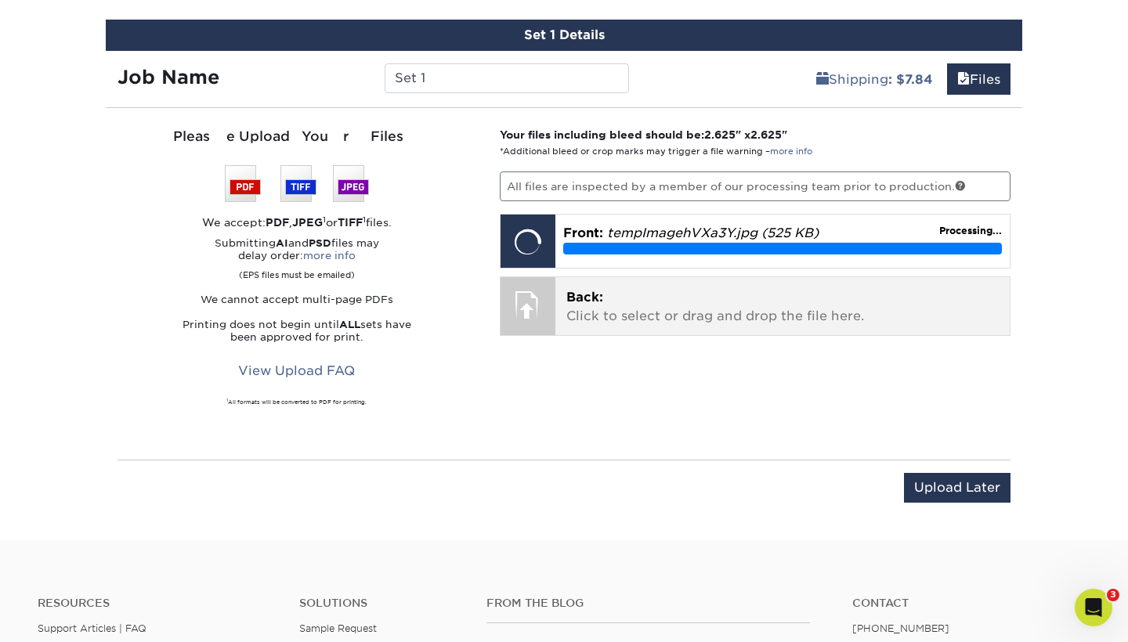
click at [853, 288] on p "Back: Click to select or drag and drop the file here." at bounding box center [782, 307] width 433 height 38
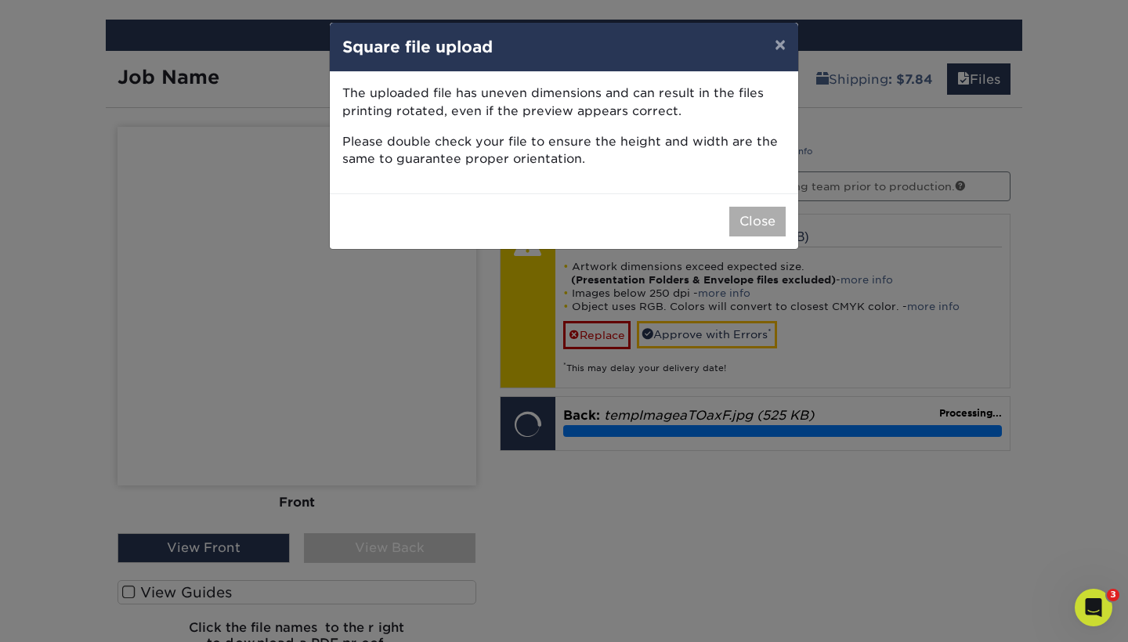
click at [769, 224] on button "Close" at bounding box center [757, 222] width 56 height 30
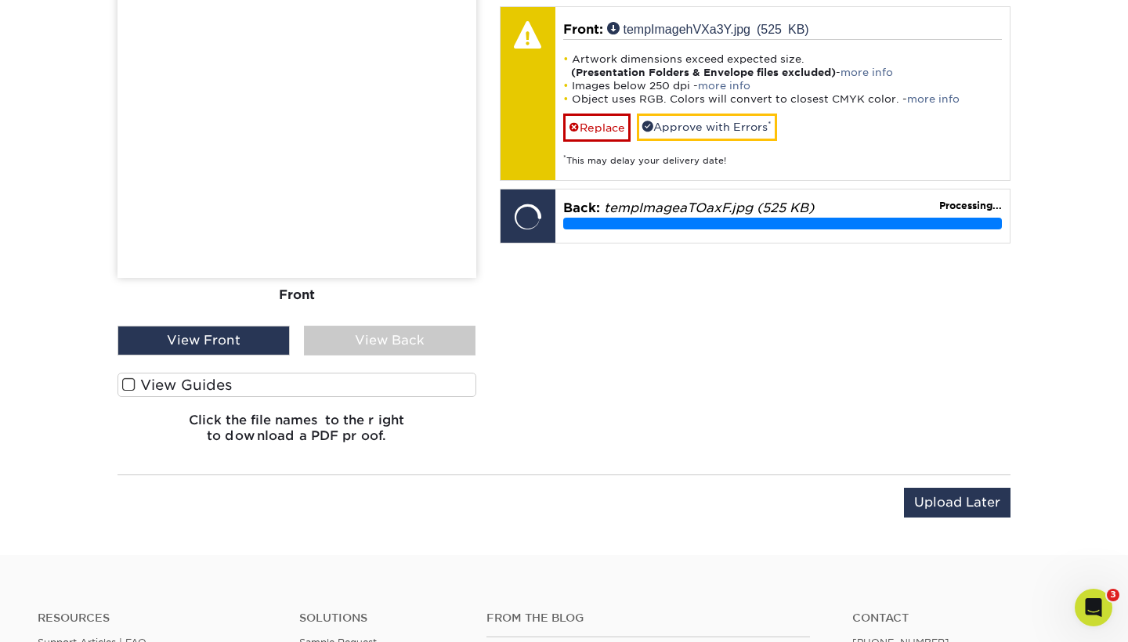
scroll to position [1118, 0]
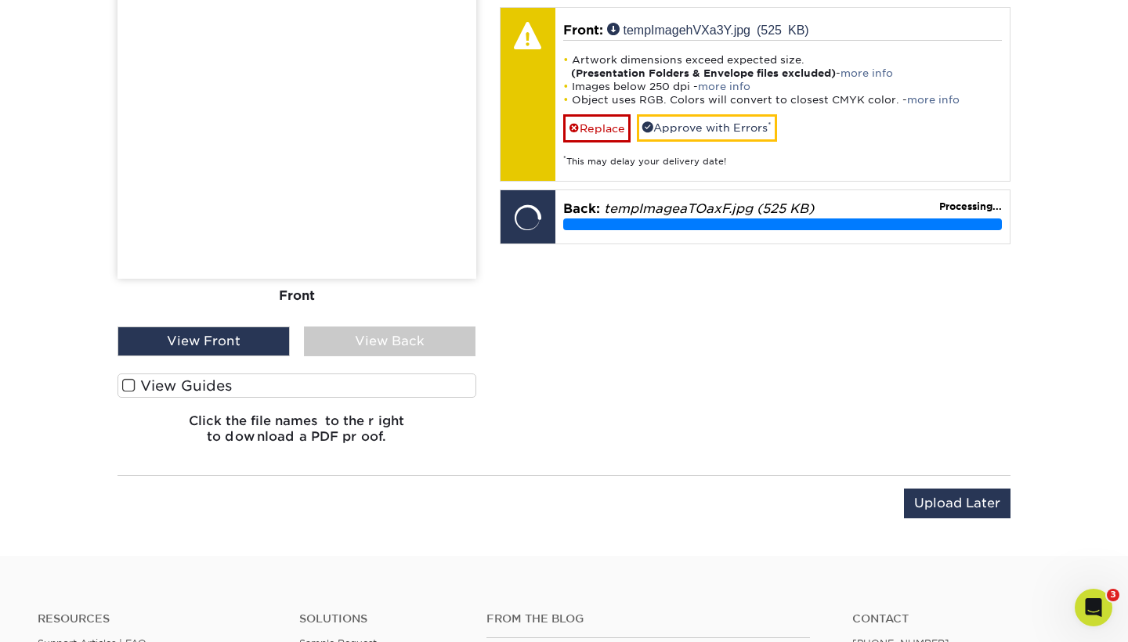
click at [404, 343] on div "View Back" at bounding box center [390, 342] width 172 height 30
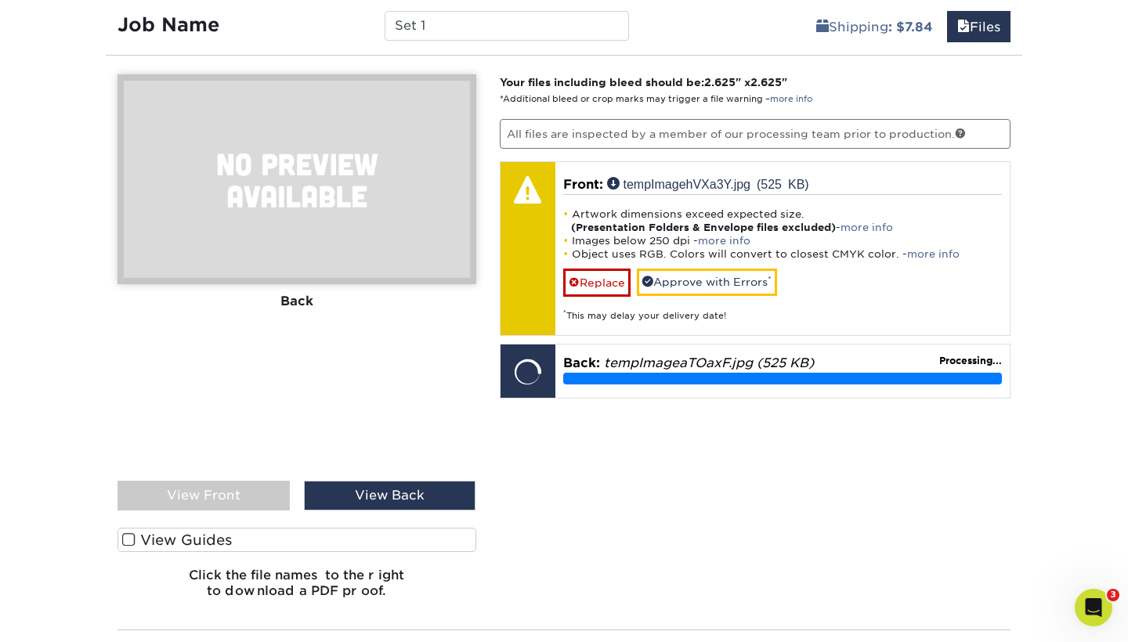
scroll to position [955, 0]
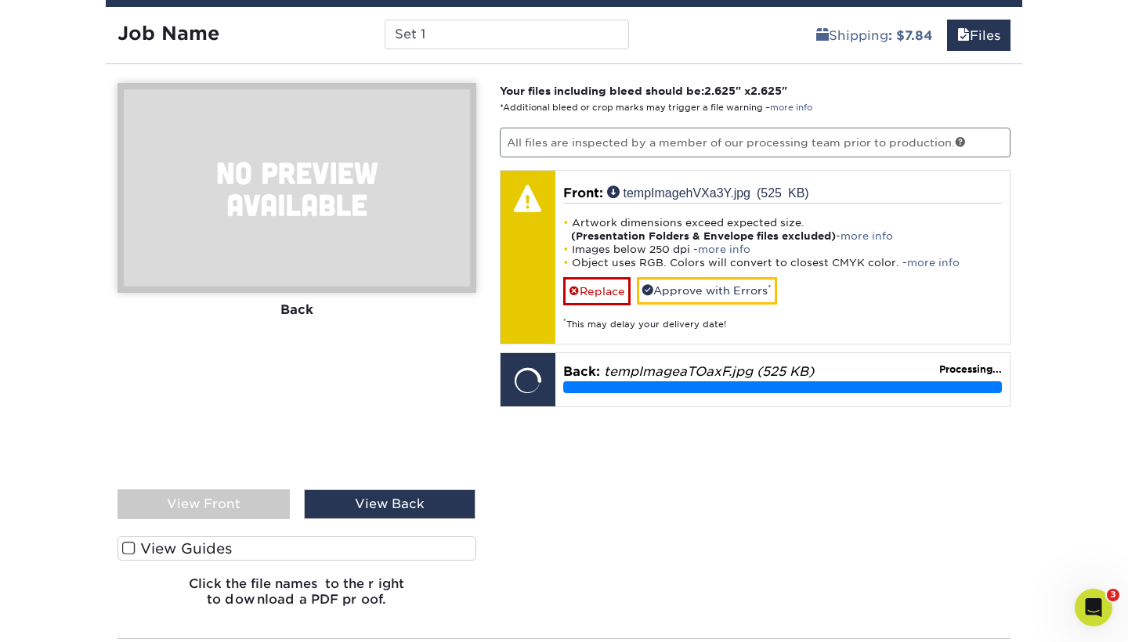
click at [256, 505] on div "View Front" at bounding box center [204, 505] width 172 height 30
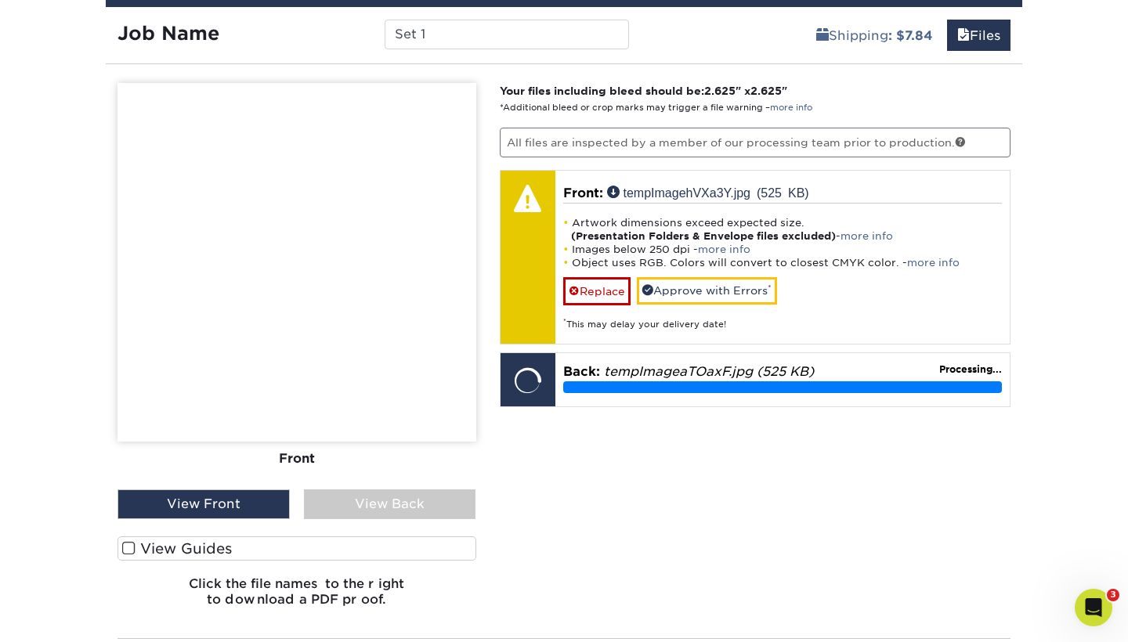
click at [210, 551] on label "View Guides" at bounding box center [297, 549] width 359 height 24
click at [0, 0] on input "View Guides" at bounding box center [0, 0] width 0 height 0
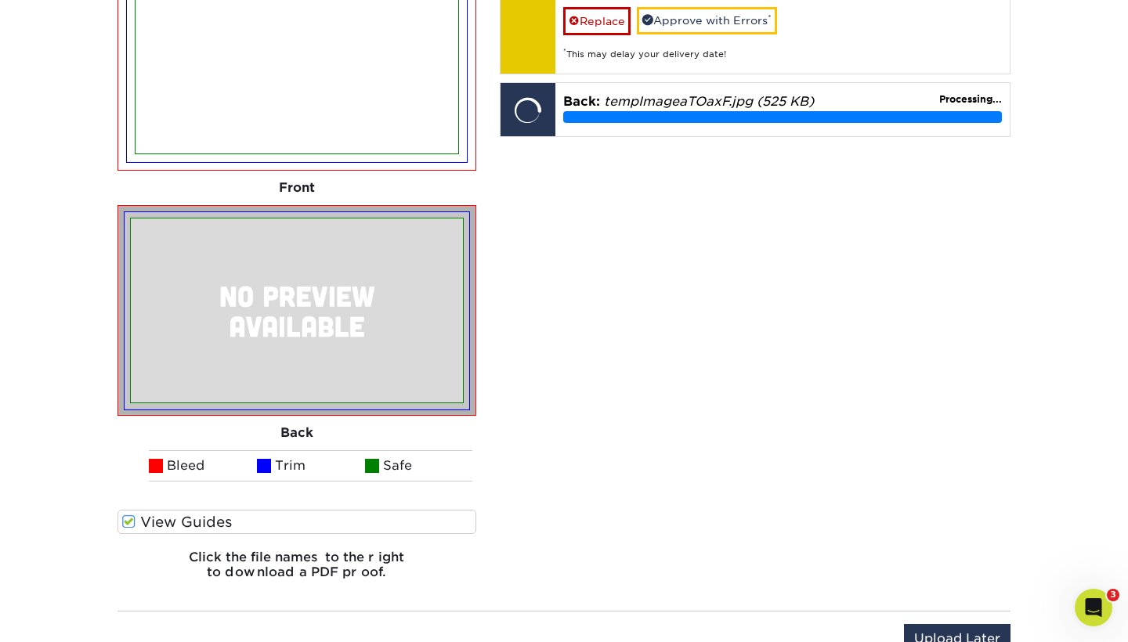
scroll to position [1234, 0]
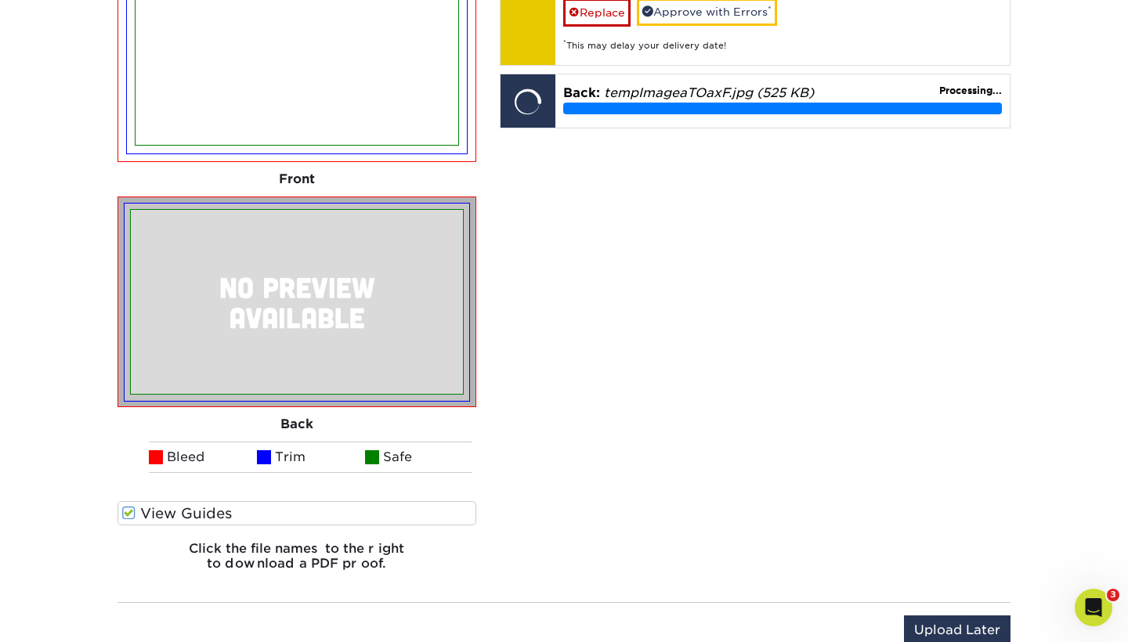
click at [244, 515] on label "View Guides" at bounding box center [297, 513] width 359 height 24
click at [0, 0] on input "View Guides" at bounding box center [0, 0] width 0 height 0
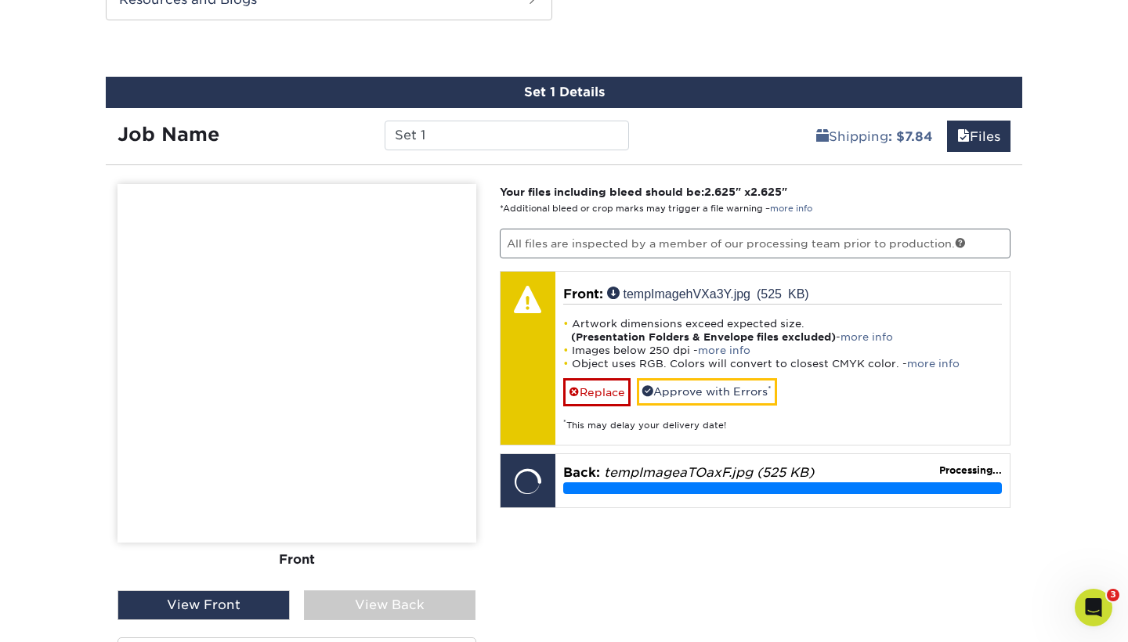
scroll to position [855, 1]
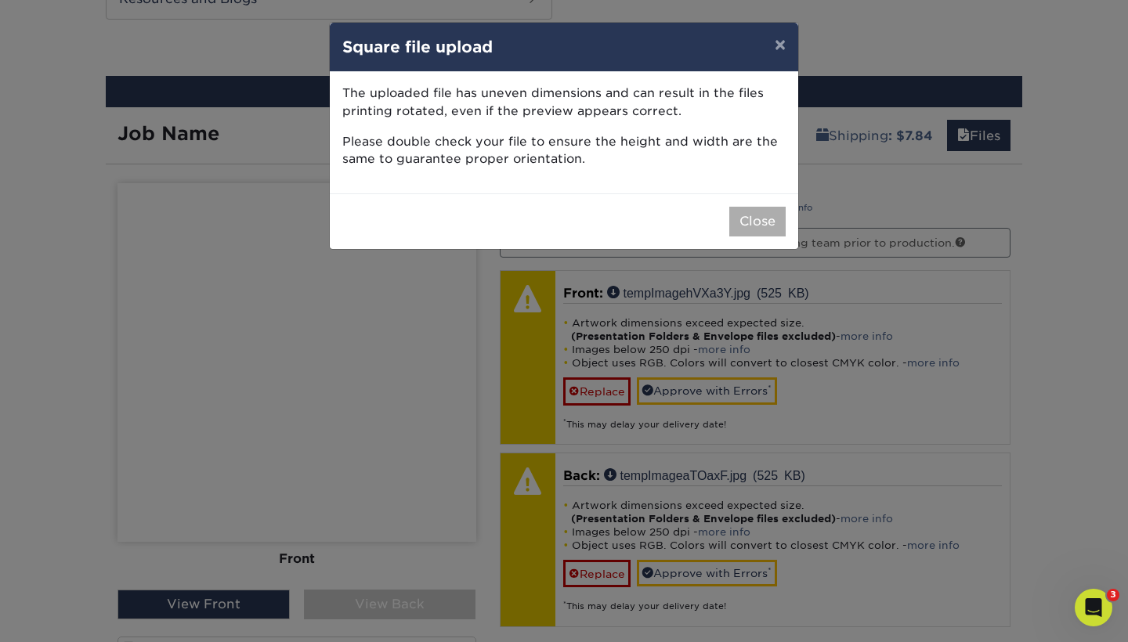
click at [748, 221] on button "Close" at bounding box center [757, 222] width 56 height 30
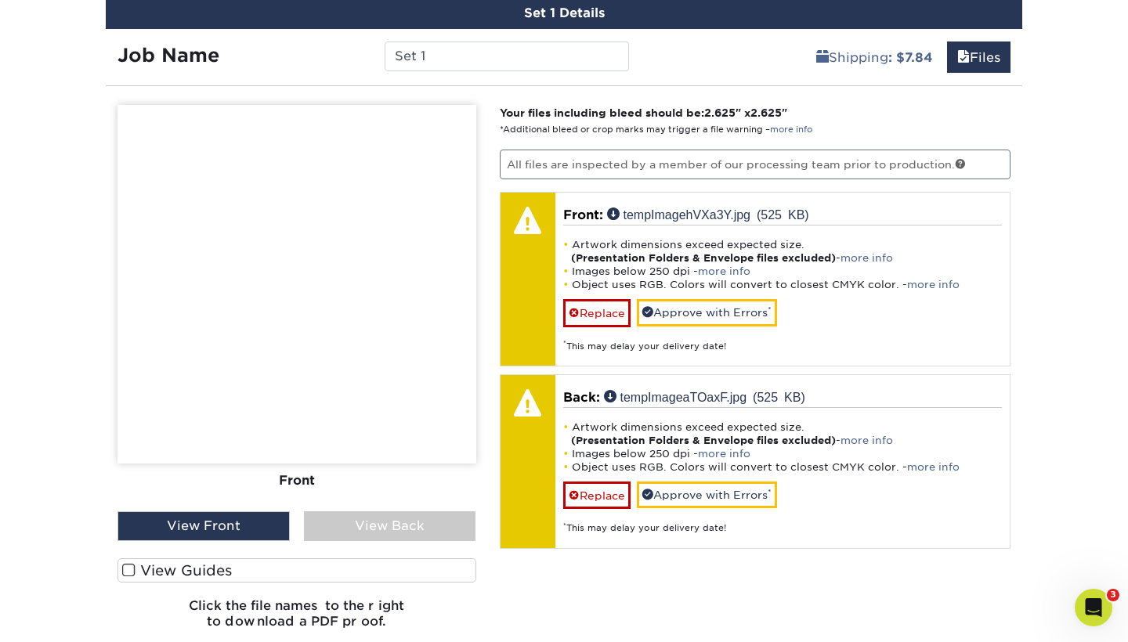
scroll to position [931, 0]
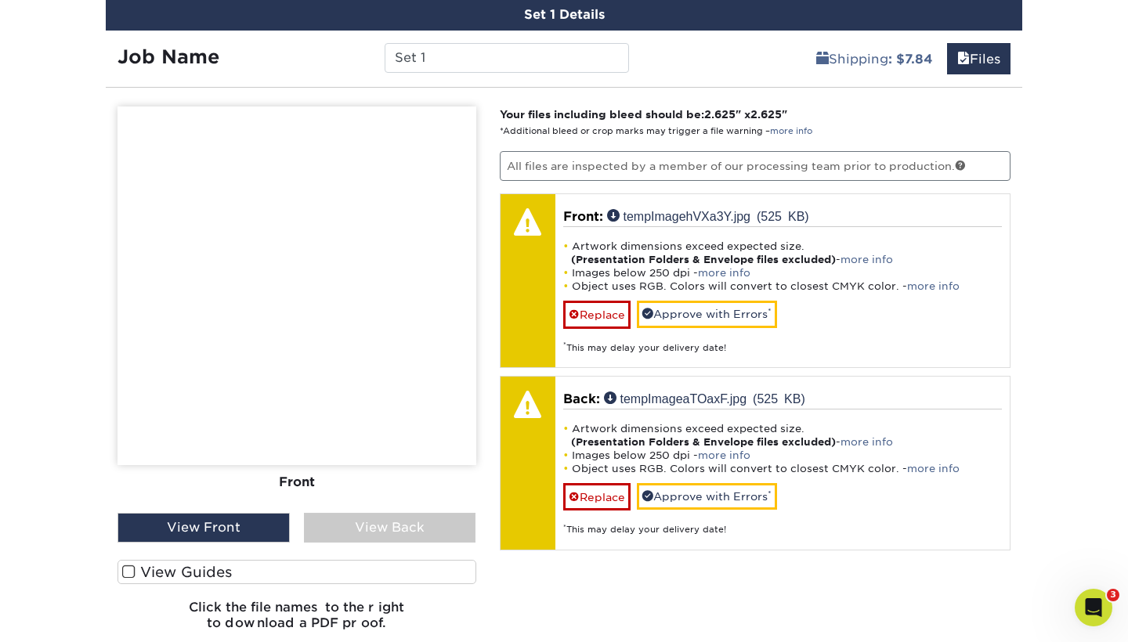
click at [383, 294] on img at bounding box center [297, 286] width 359 height 359
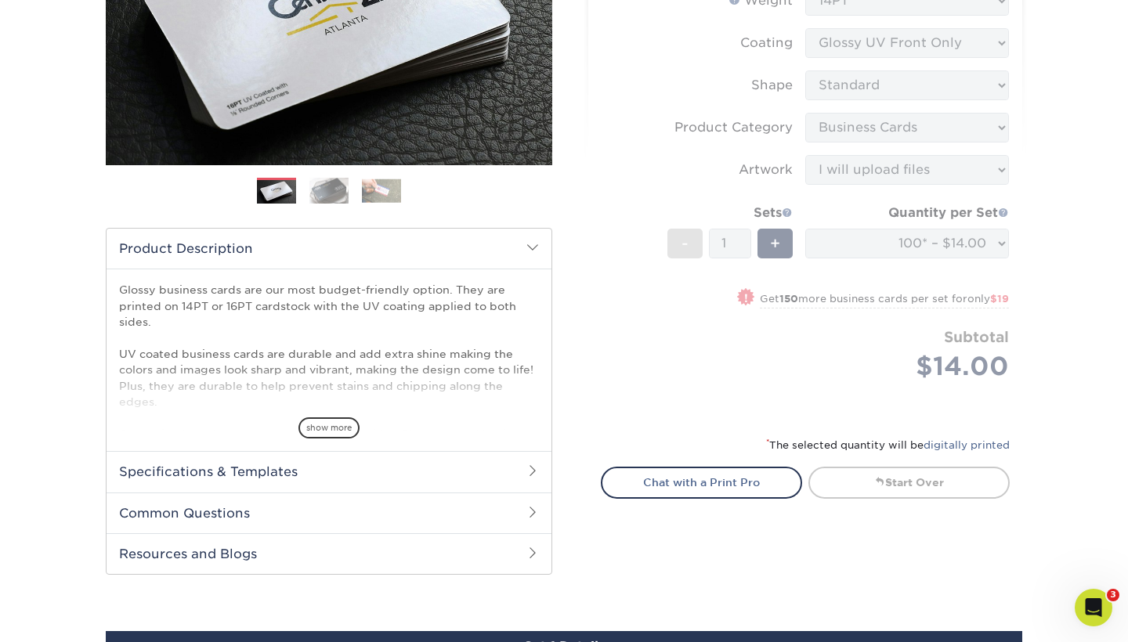
scroll to position [301, 0]
